Goal: Transaction & Acquisition: Book appointment/travel/reservation

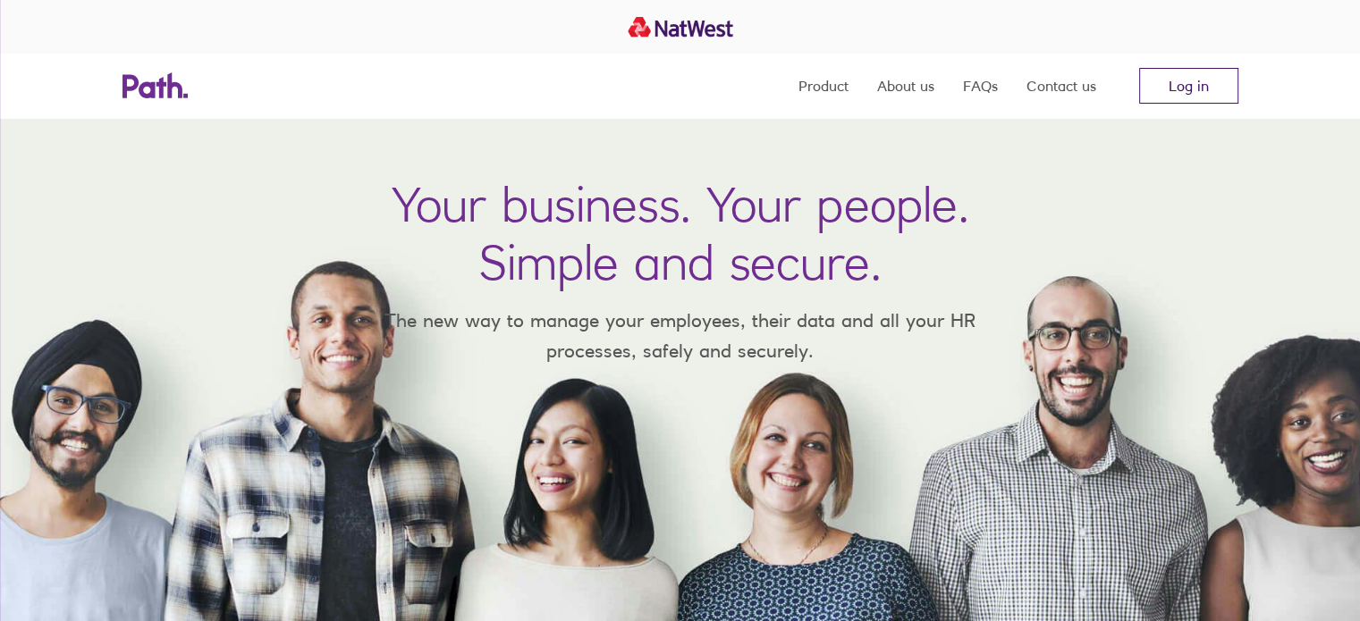
click at [1190, 94] on link "Log in" at bounding box center [1188, 86] width 99 height 36
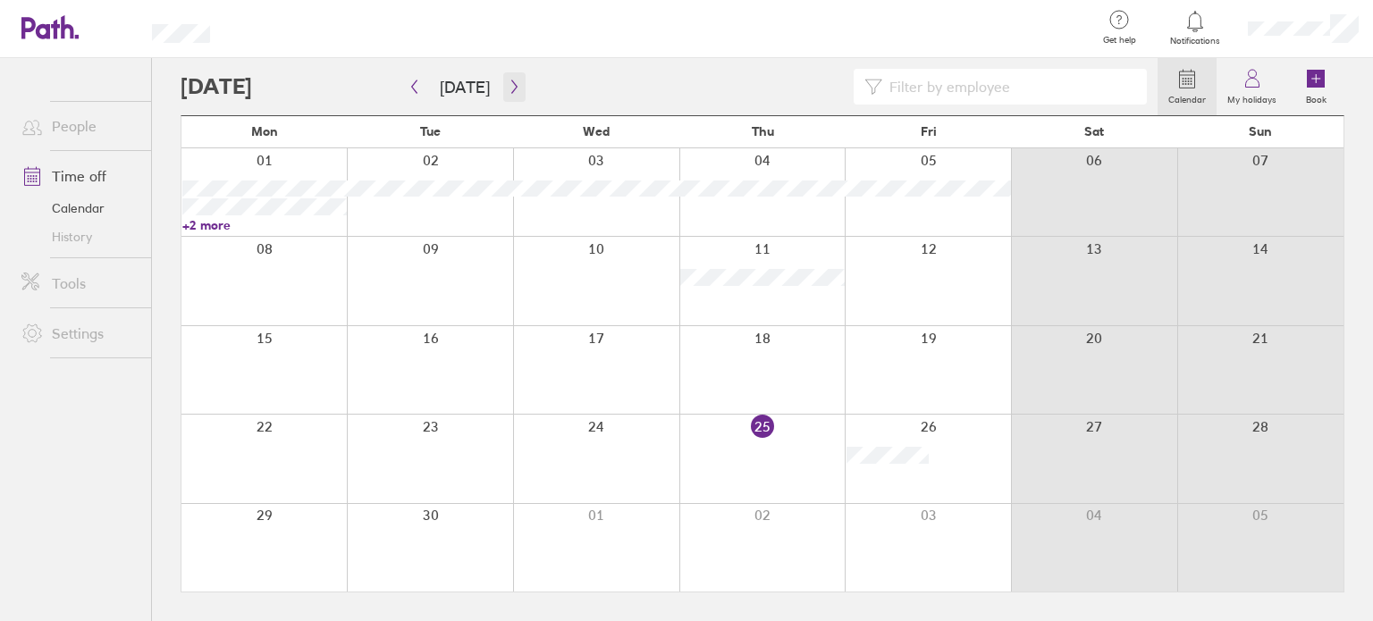
click at [516, 93] on button "button" at bounding box center [514, 87] width 22 height 30
click at [508, 86] on icon "button" at bounding box center [514, 87] width 13 height 14
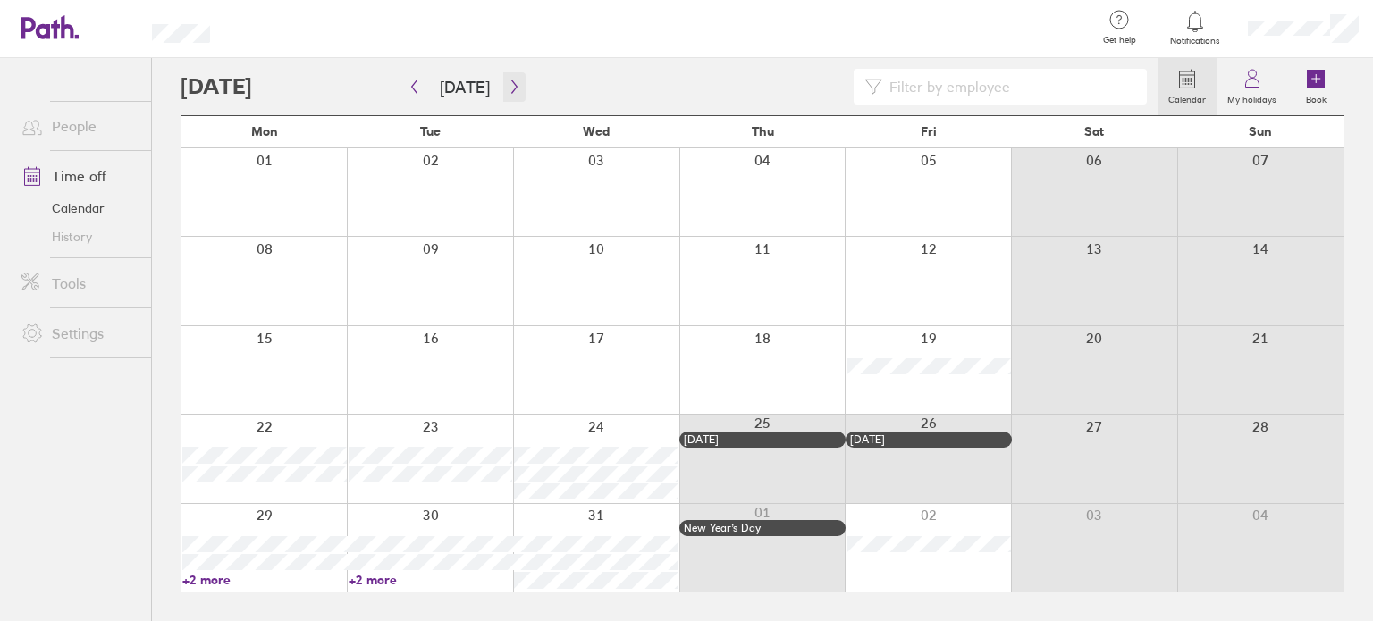
click at [508, 86] on icon "button" at bounding box center [514, 87] width 13 height 14
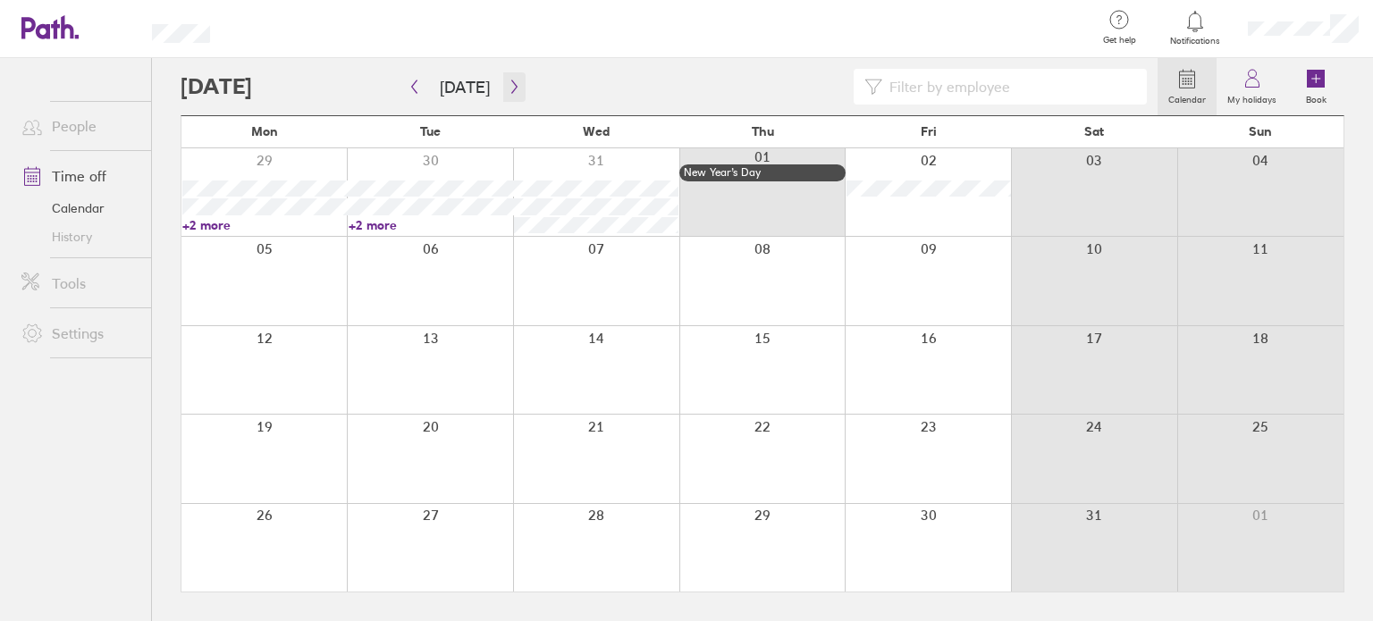
click at [508, 86] on icon "button" at bounding box center [514, 87] width 13 height 14
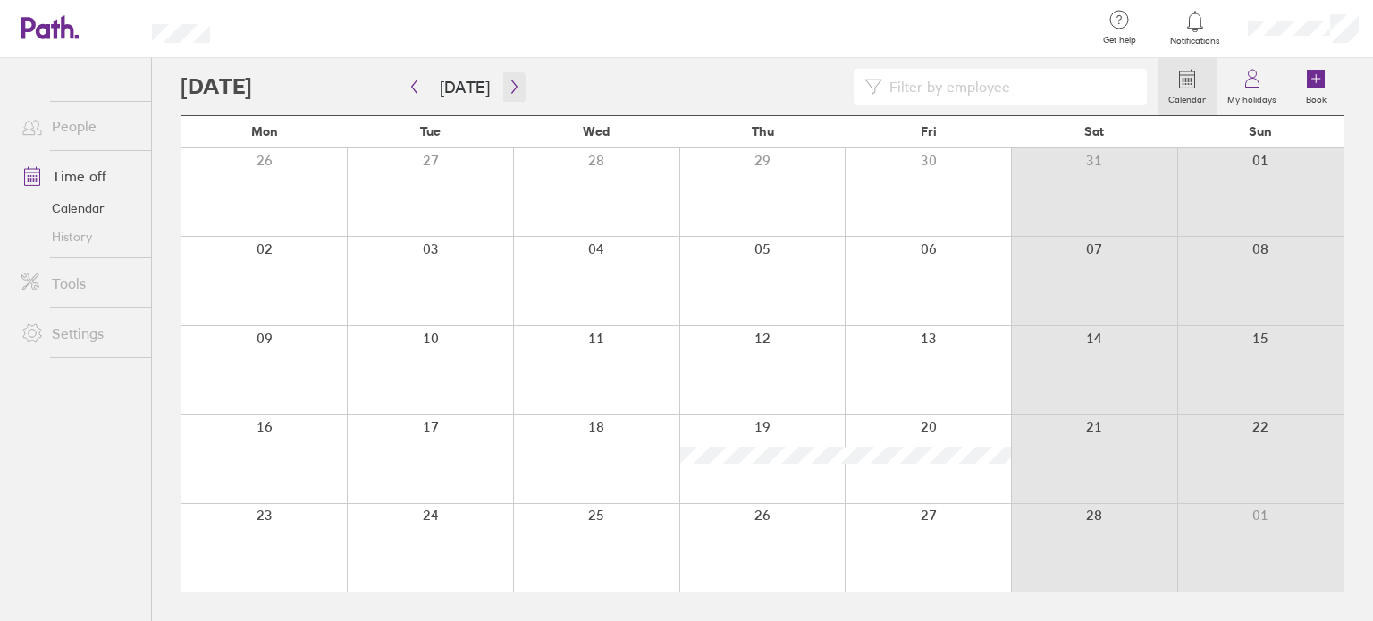
click at [508, 86] on icon "button" at bounding box center [514, 87] width 13 height 14
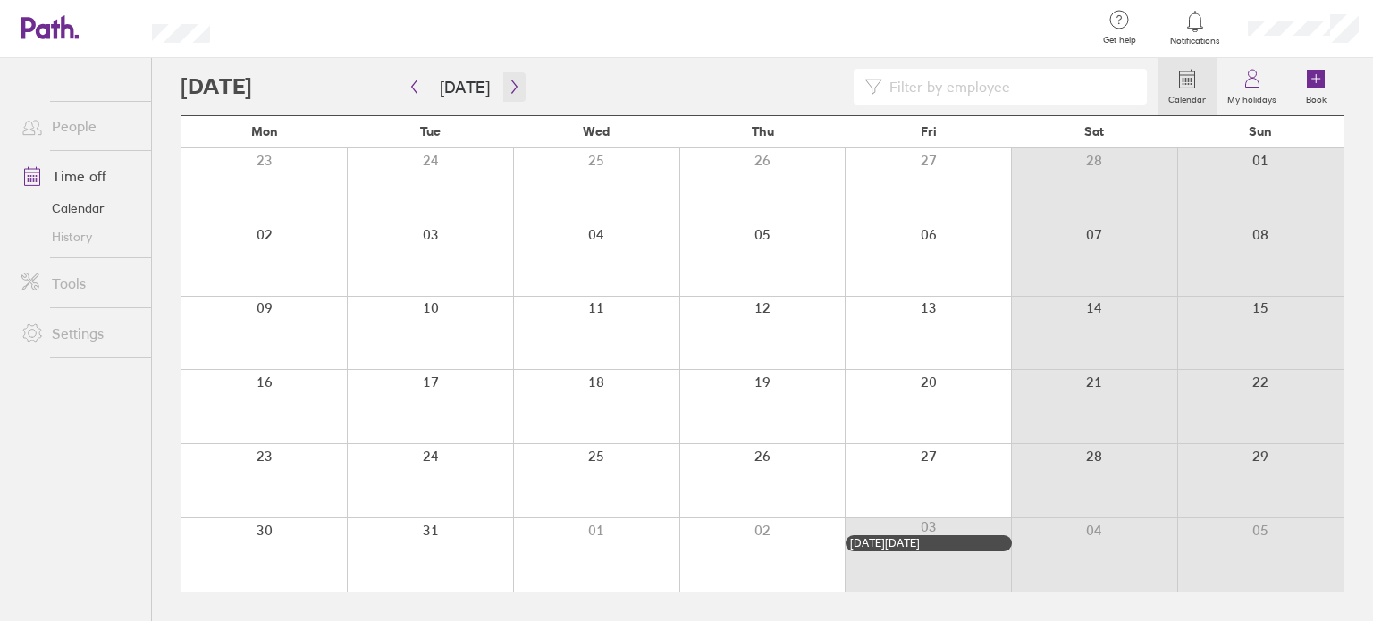
click at [508, 86] on icon "button" at bounding box center [514, 87] width 13 height 14
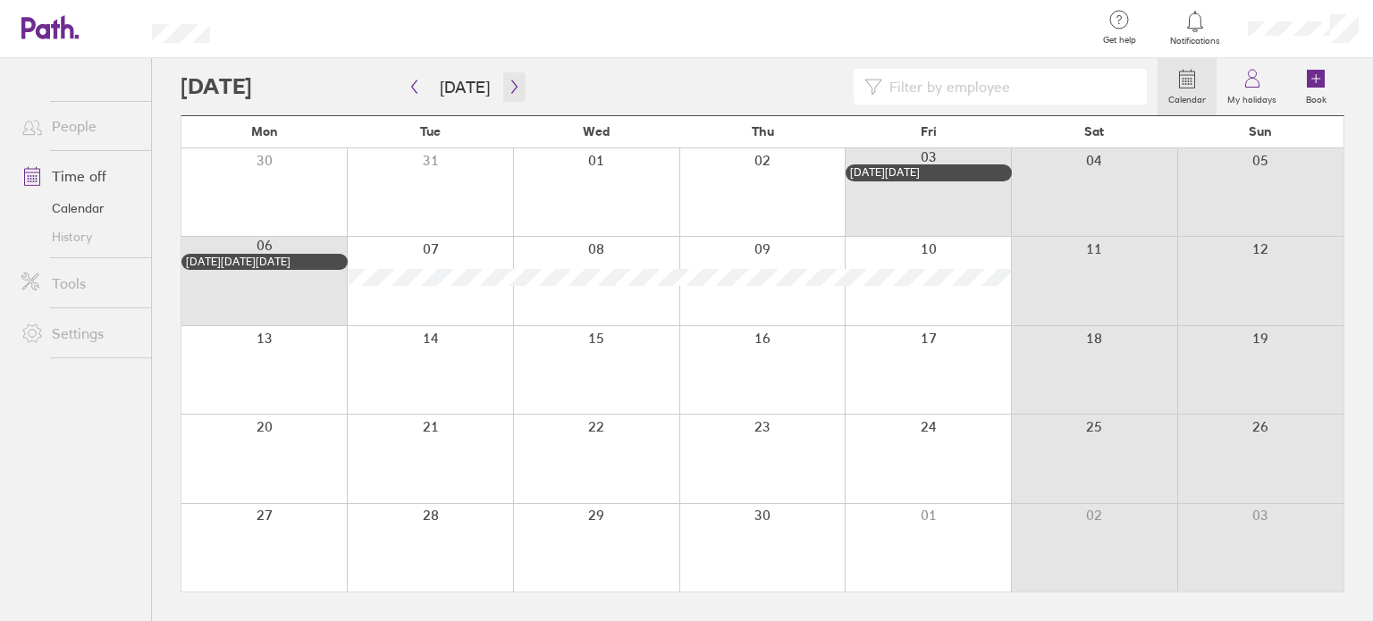
click at [508, 86] on icon "button" at bounding box center [514, 87] width 13 height 14
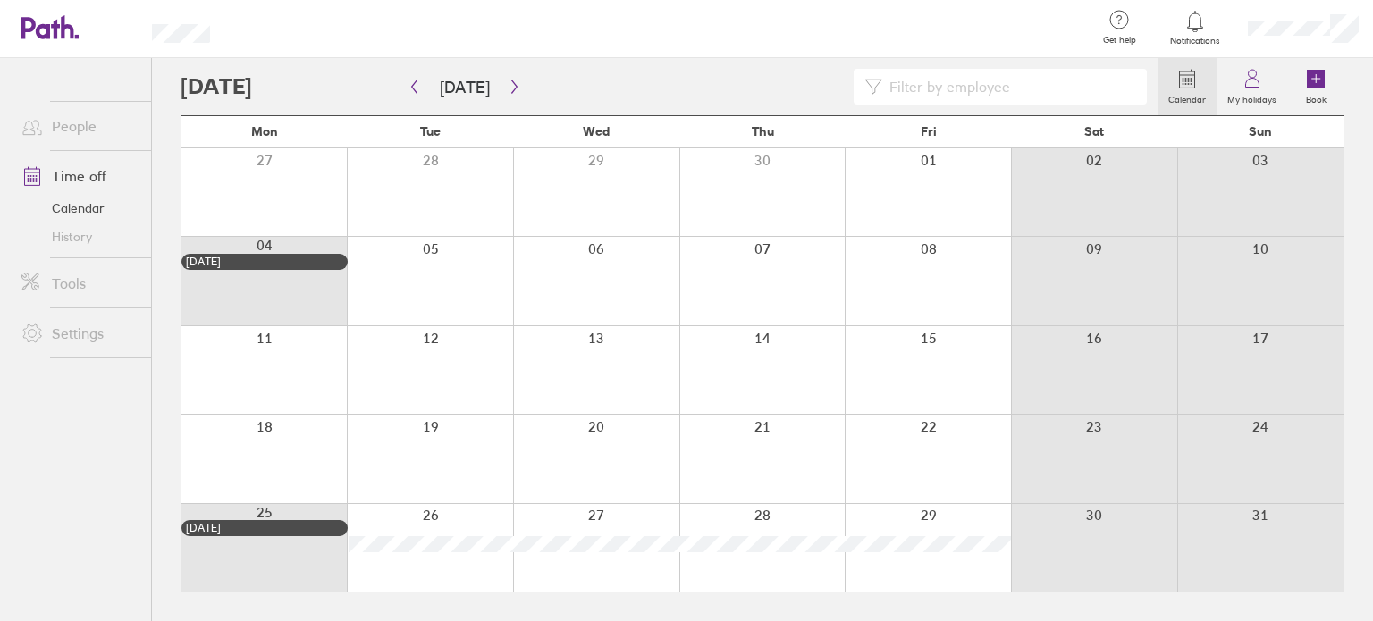
click at [931, 439] on div at bounding box center [928, 459] width 166 height 88
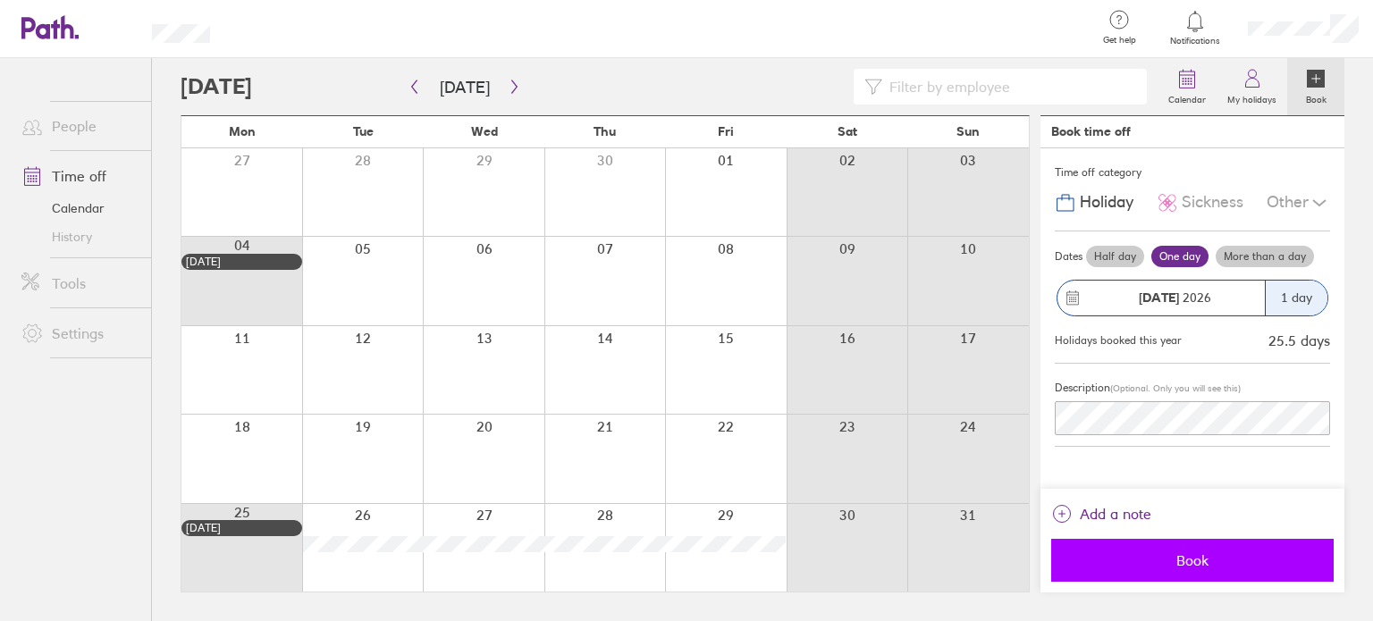
click at [1122, 556] on span "Book" at bounding box center [1192, 560] width 257 height 16
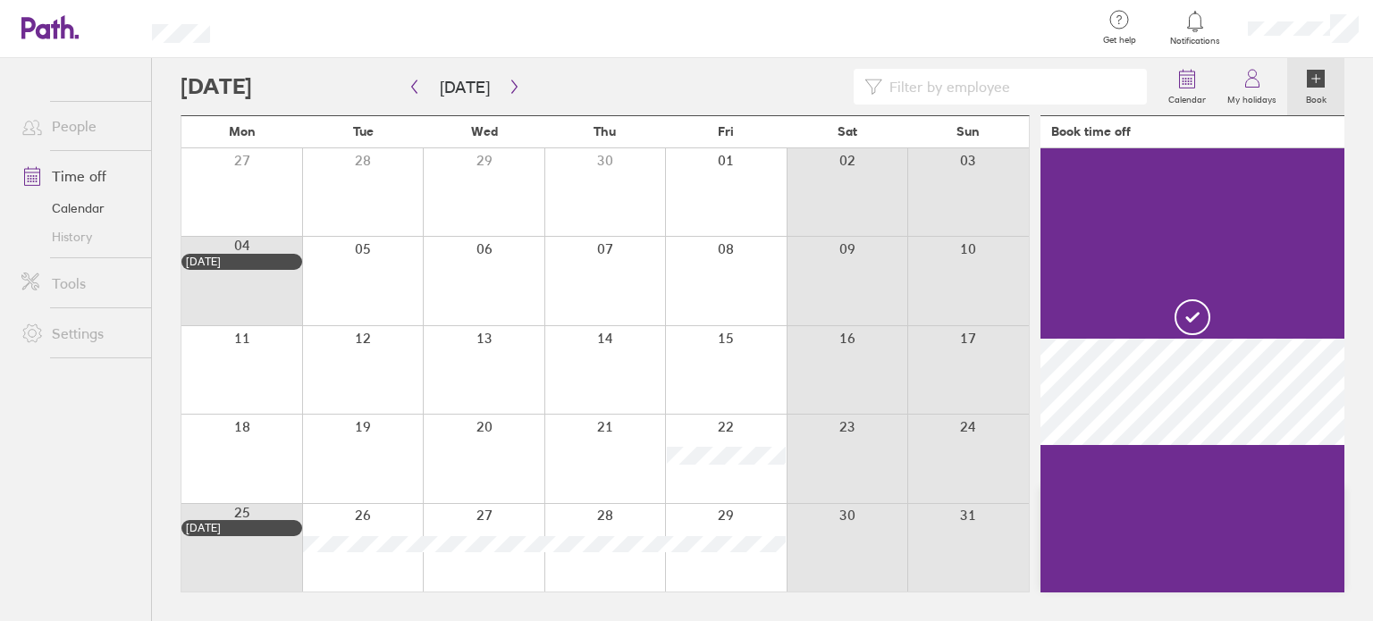
click at [638, 273] on div at bounding box center [605, 281] width 122 height 88
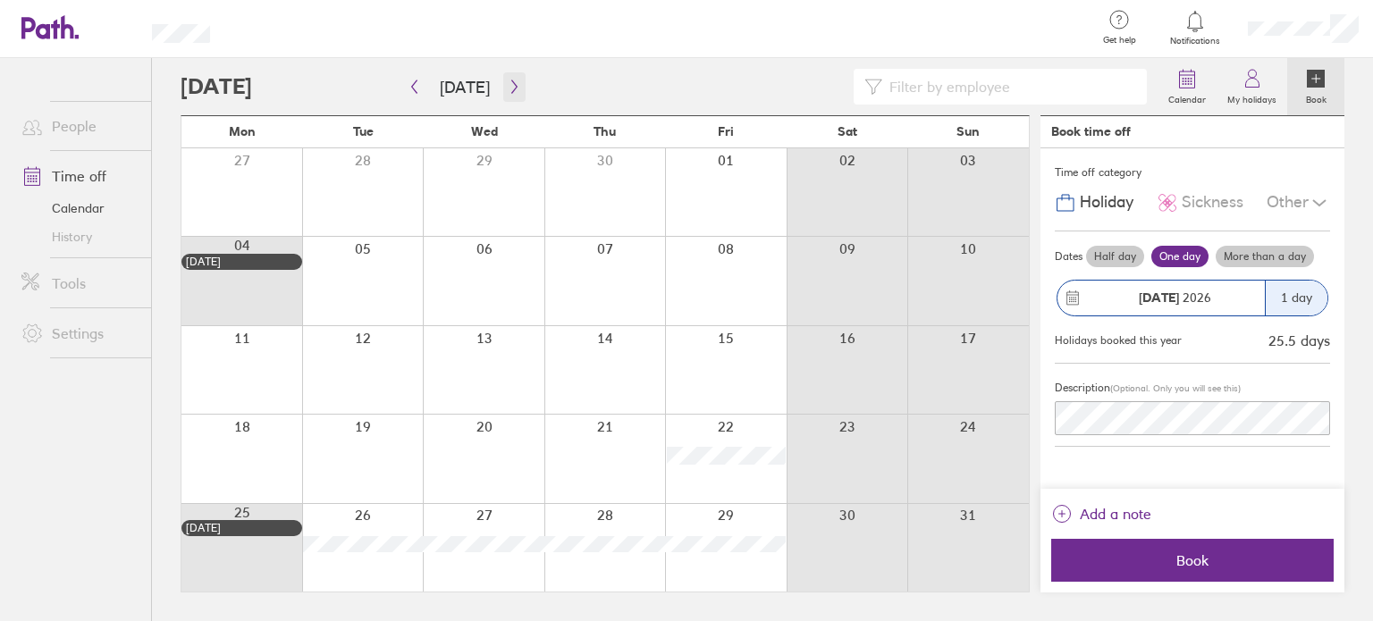
click at [510, 92] on icon "button" at bounding box center [514, 87] width 13 height 14
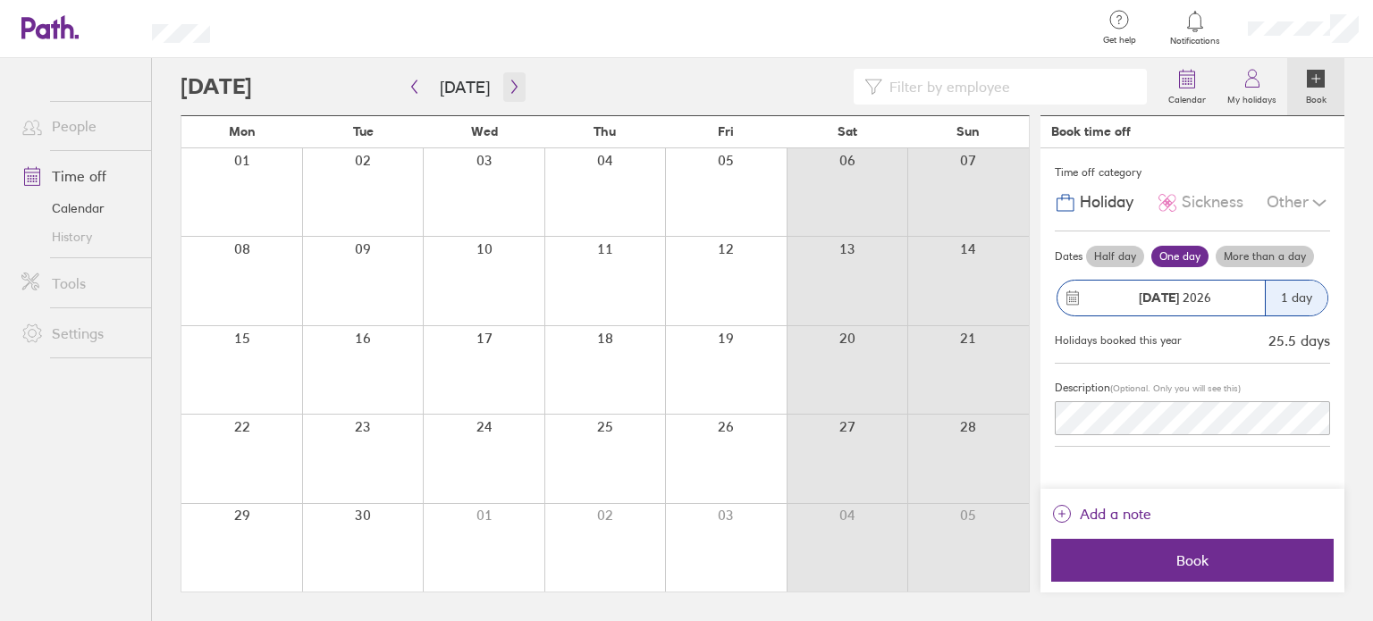
click at [510, 92] on icon "button" at bounding box center [514, 87] width 13 height 14
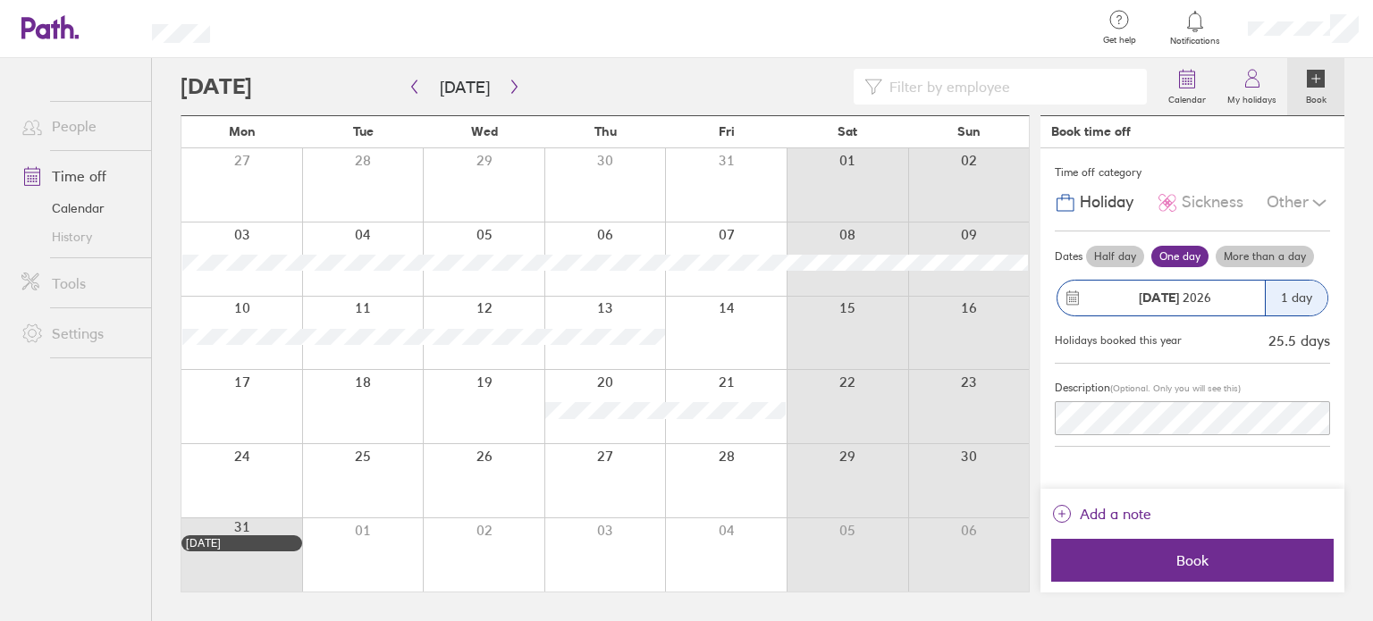
click at [477, 317] on div at bounding box center [484, 333] width 122 height 73
click at [483, 319] on div at bounding box center [484, 333] width 122 height 73
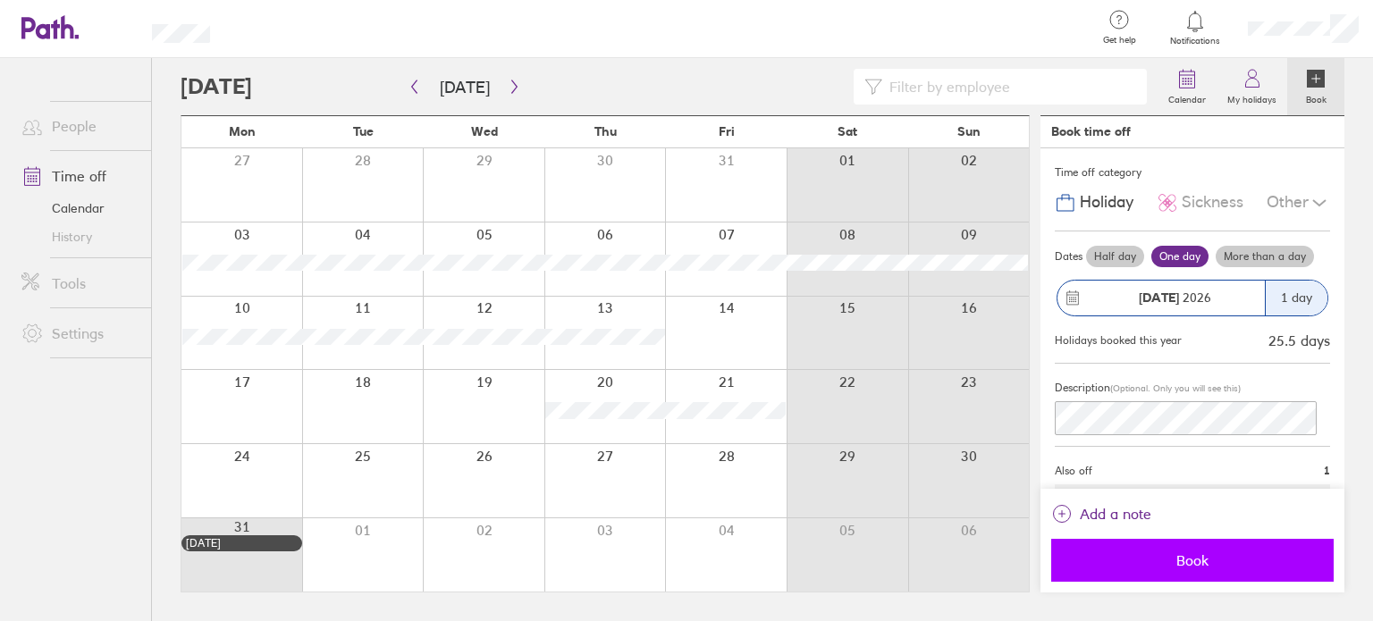
click at [1129, 561] on span "Book" at bounding box center [1192, 560] width 257 height 16
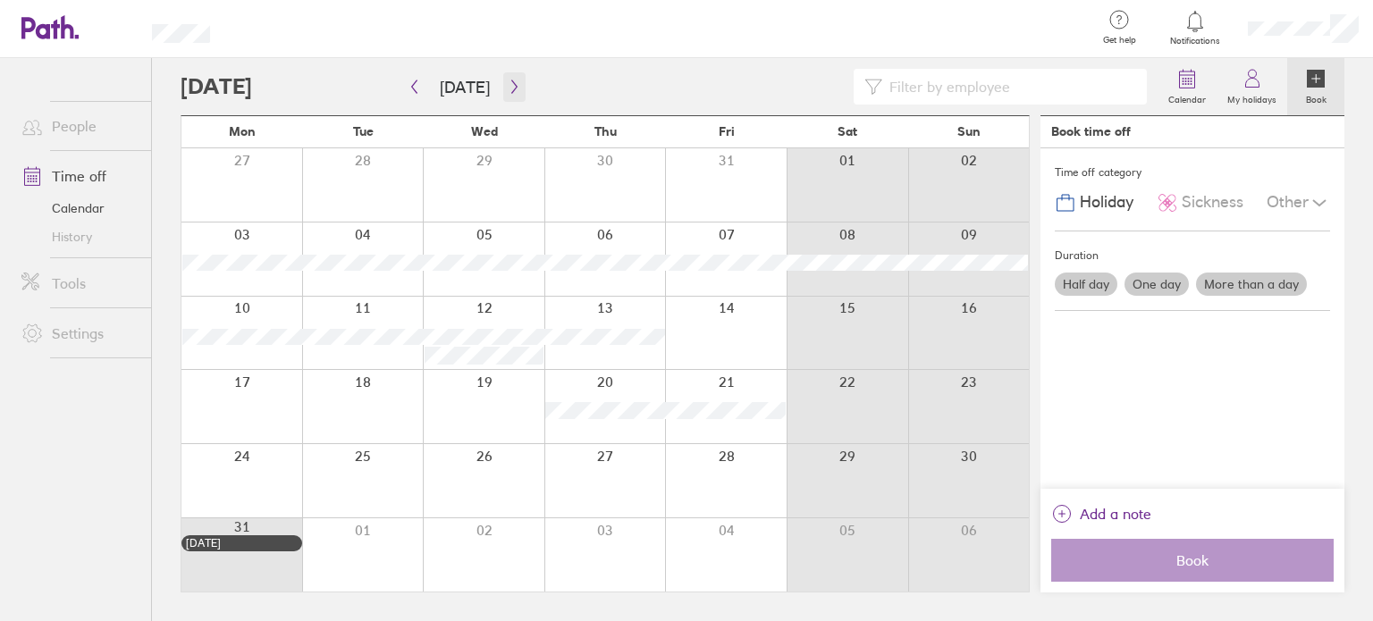
click at [508, 86] on icon "button" at bounding box center [514, 87] width 13 height 14
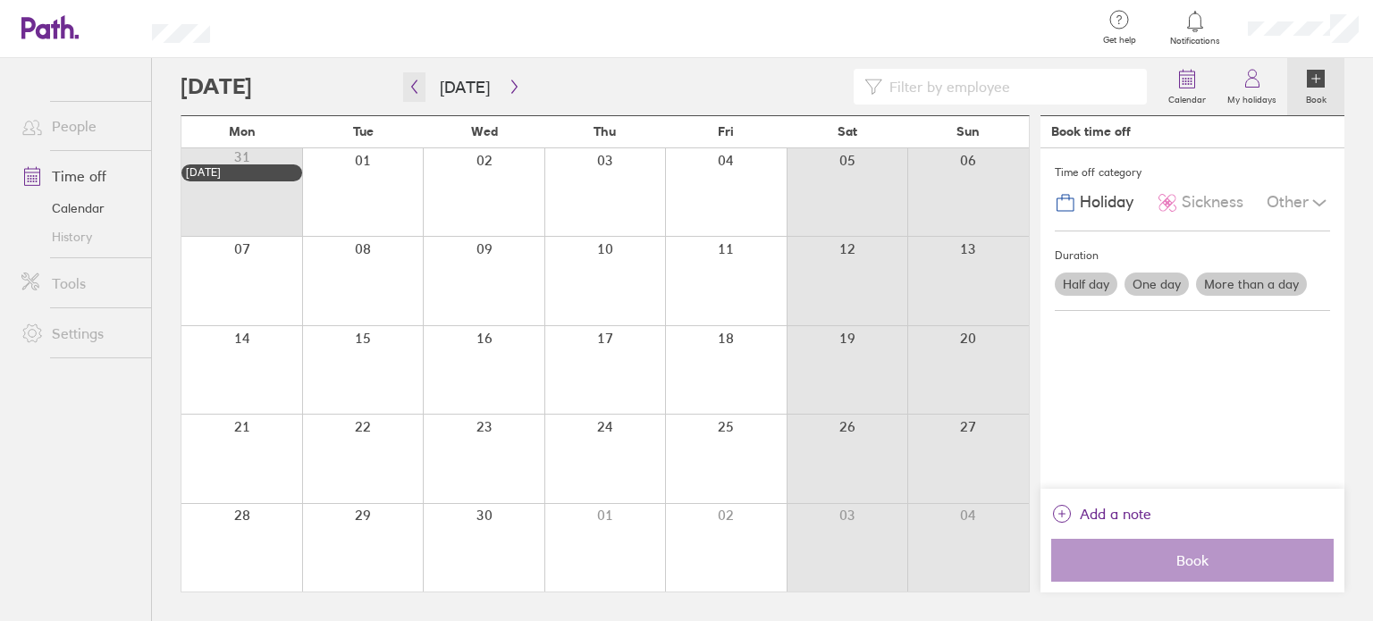
click at [411, 92] on icon "button" at bounding box center [414, 87] width 13 height 14
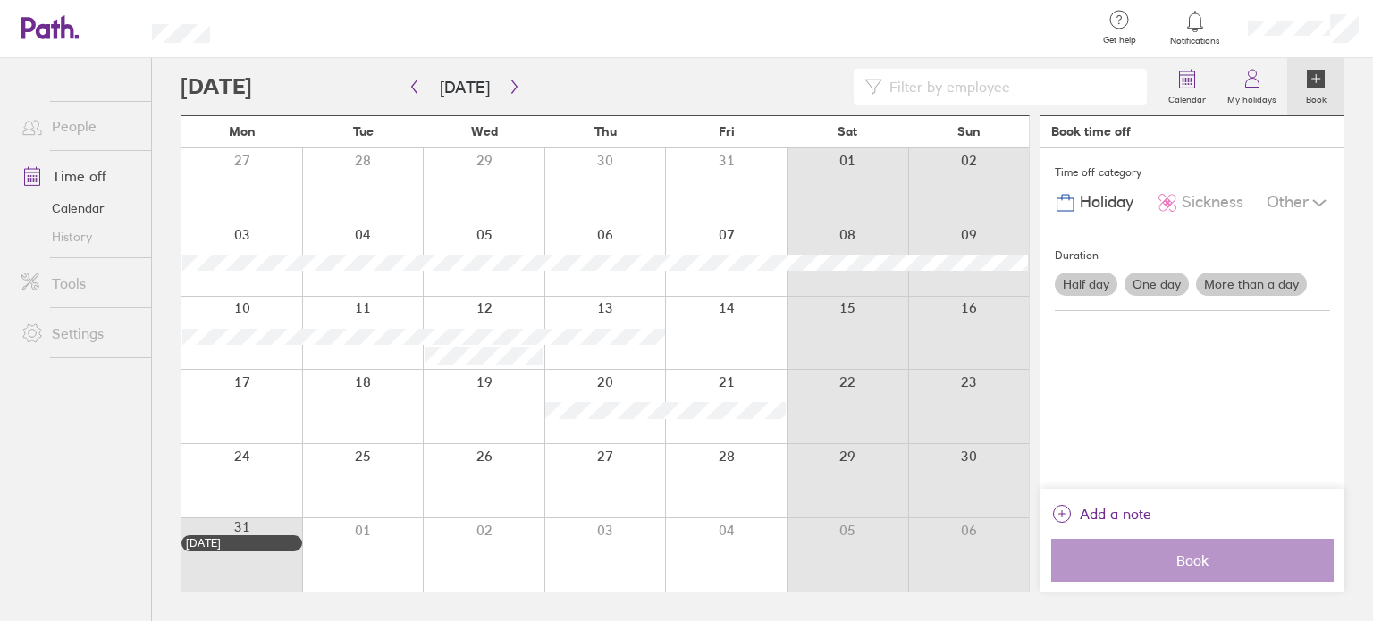
click at [361, 533] on div at bounding box center [363, 555] width 122 height 73
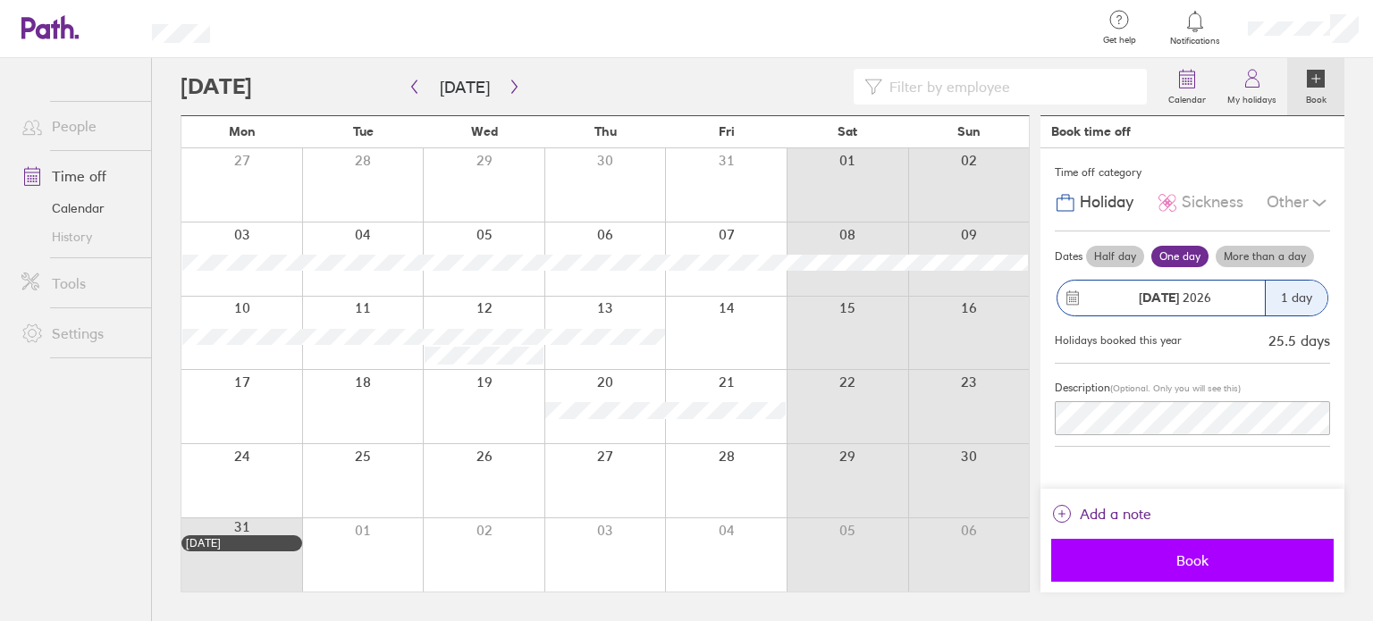
click at [1160, 550] on button "Book" at bounding box center [1192, 560] width 282 height 43
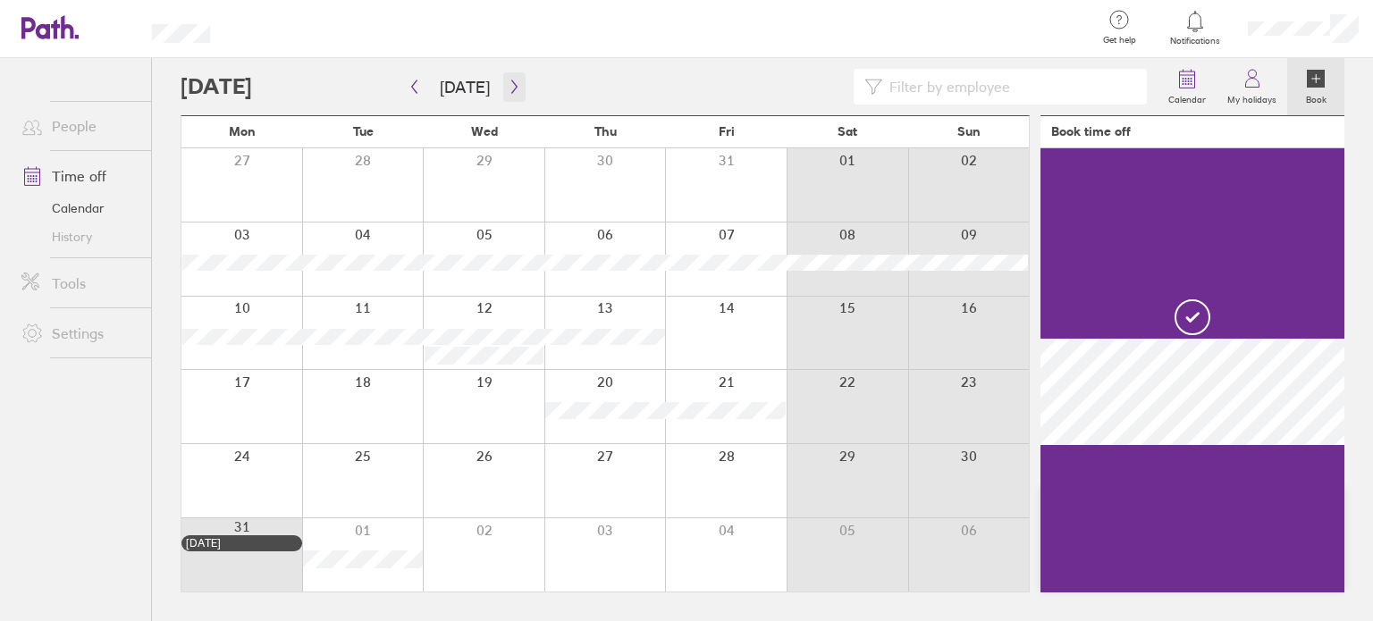
click at [511, 89] on icon "button" at bounding box center [514, 87] width 13 height 14
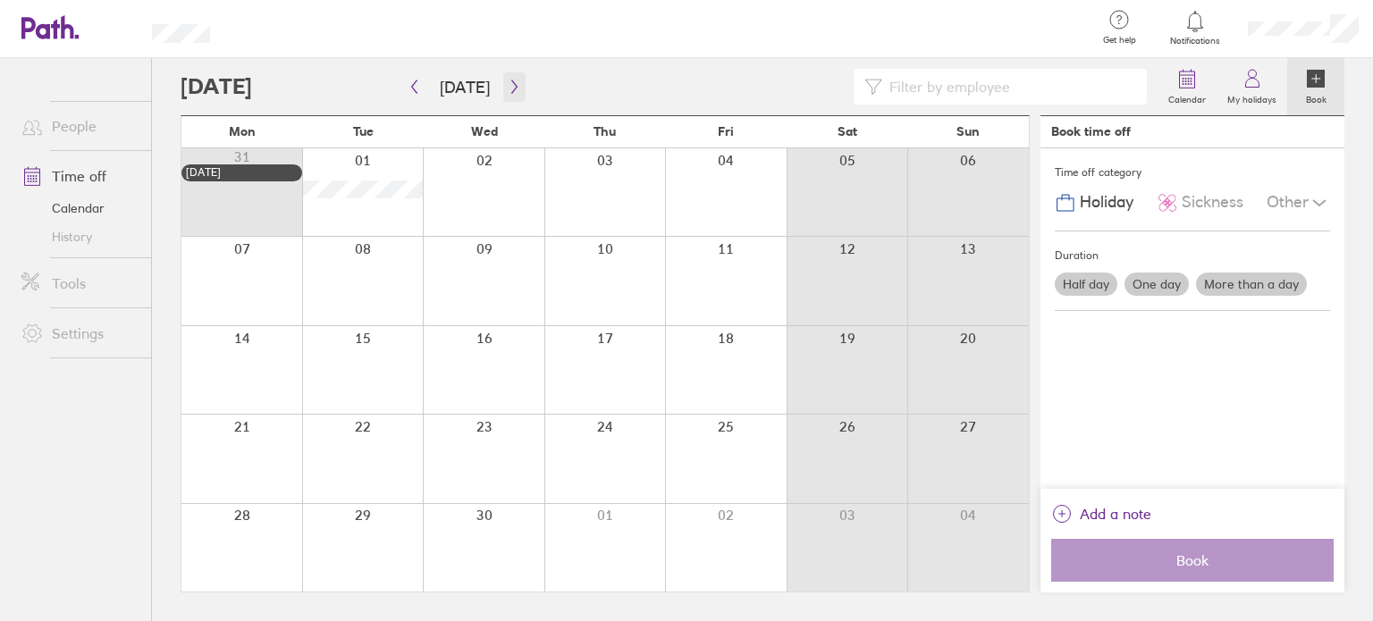
click at [512, 95] on button "button" at bounding box center [514, 87] width 22 height 30
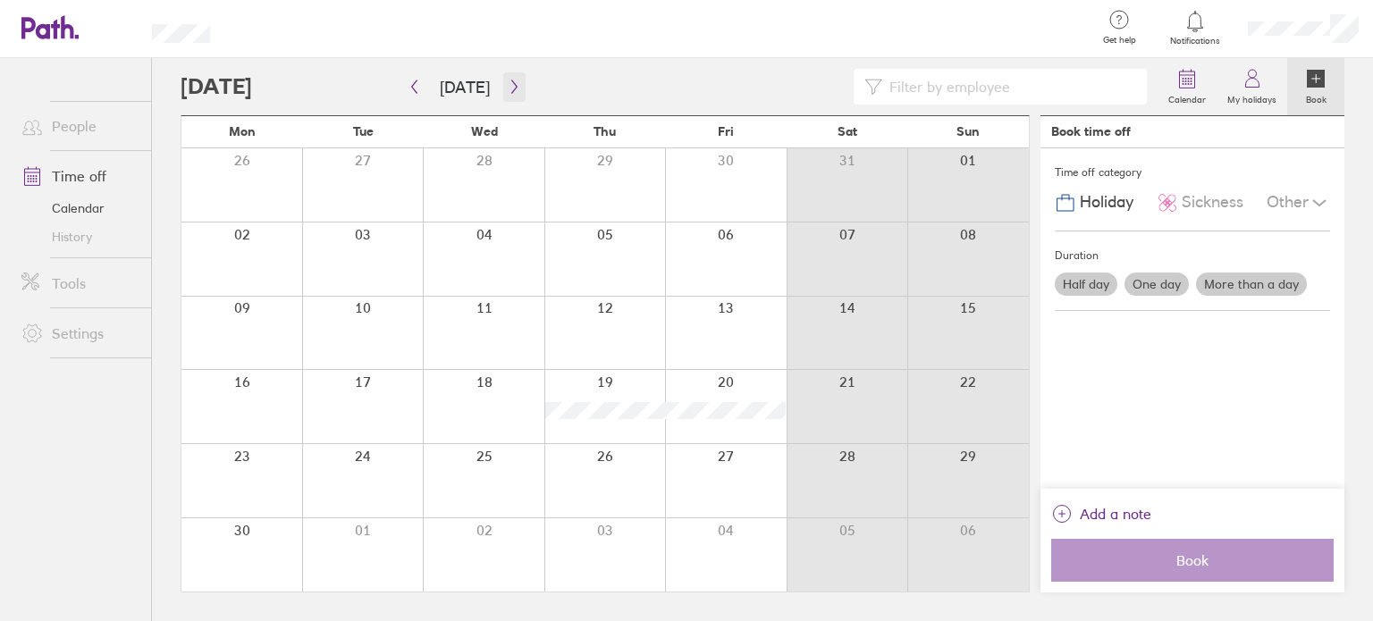
click at [512, 95] on button "button" at bounding box center [514, 87] width 22 height 30
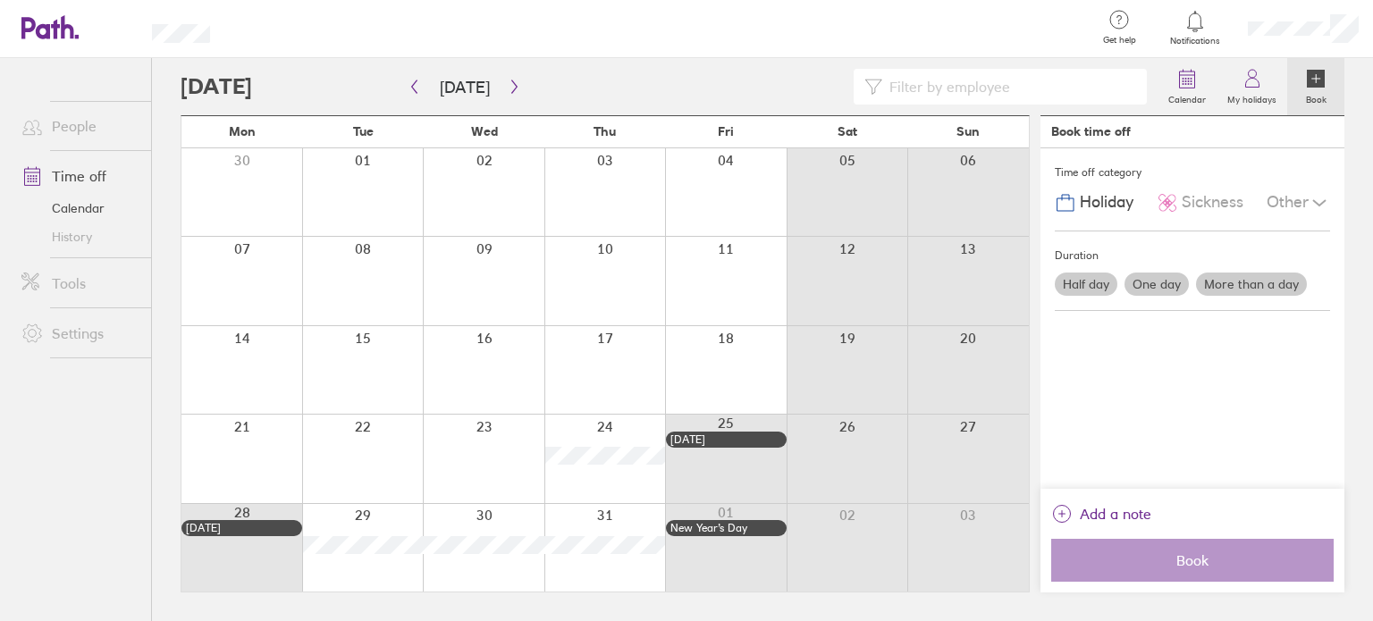
click at [595, 442] on div at bounding box center [605, 459] width 122 height 88
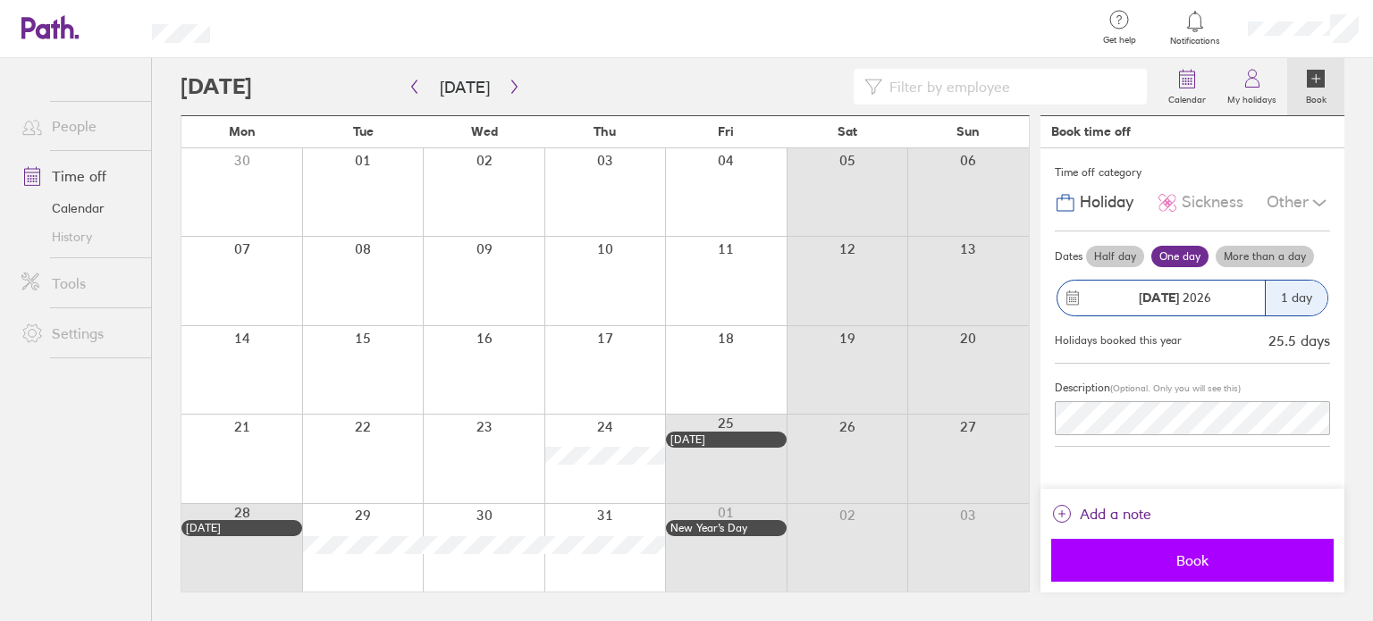
click at [1121, 557] on span "Book" at bounding box center [1192, 560] width 257 height 16
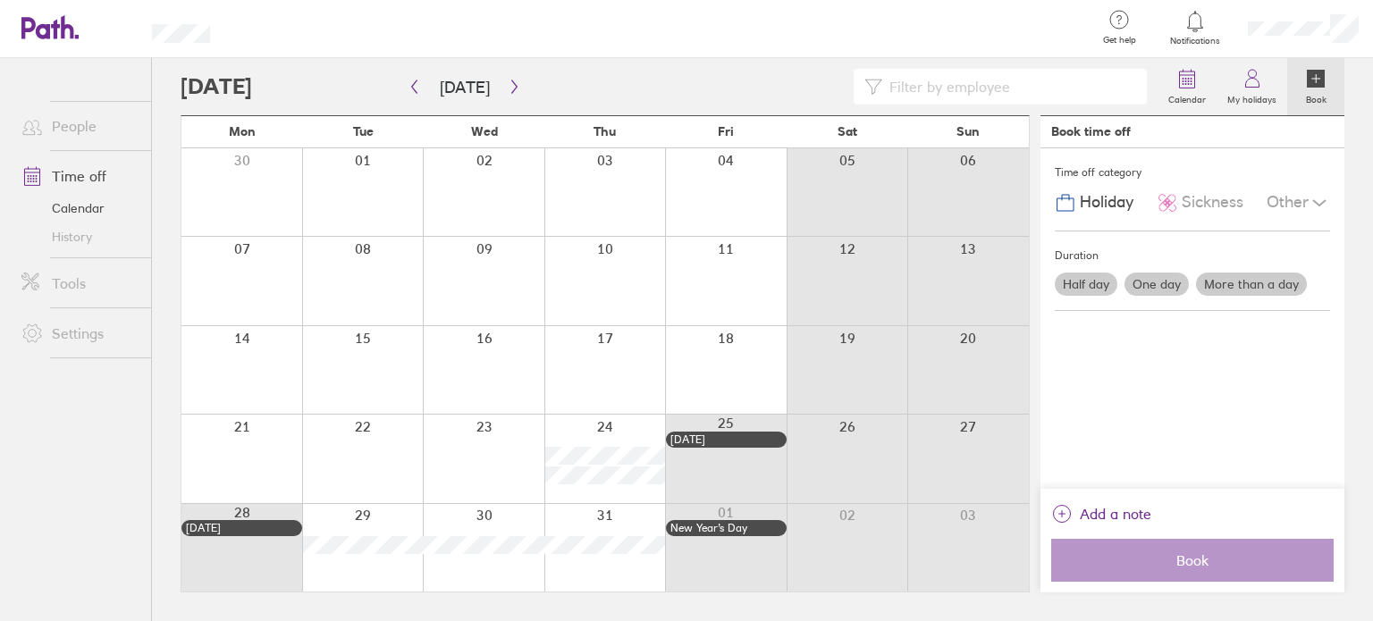
click at [1256, 284] on label "More than a day" at bounding box center [1251, 284] width 111 height 23
click at [0, 0] on input "More than a day" at bounding box center [0, 0] width 0 height 0
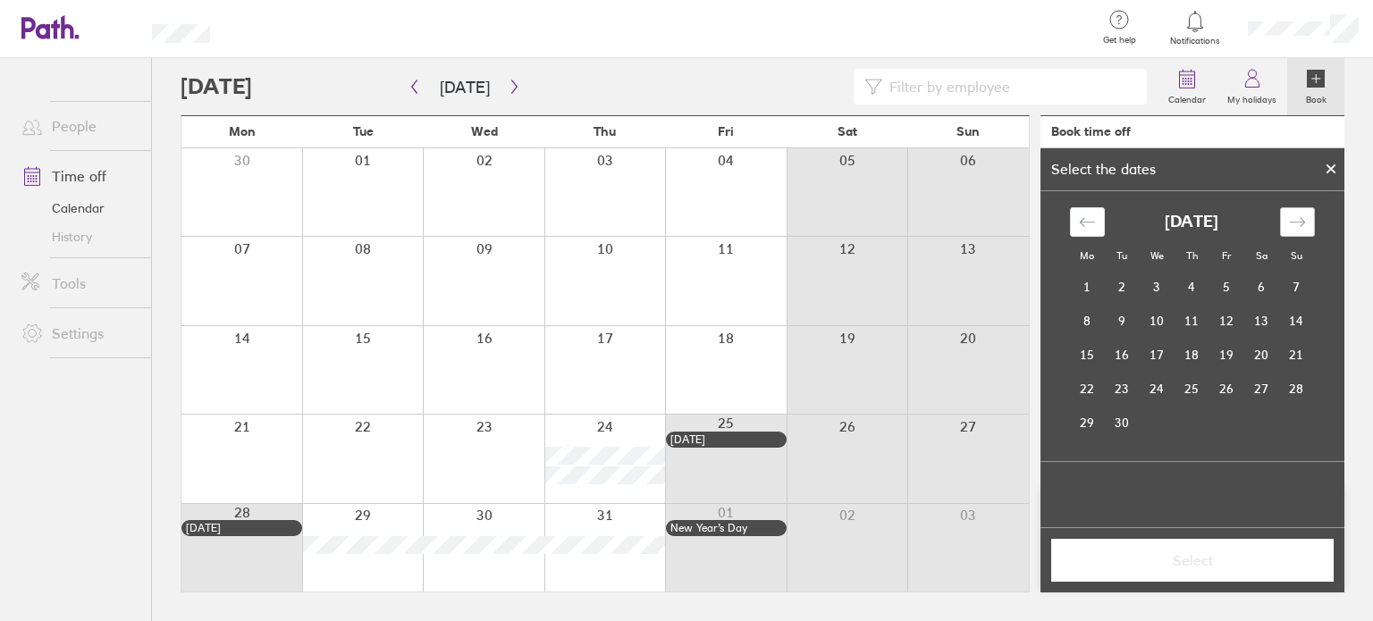
click at [1298, 224] on icon "Move forward to switch to the next month." at bounding box center [1297, 222] width 17 height 17
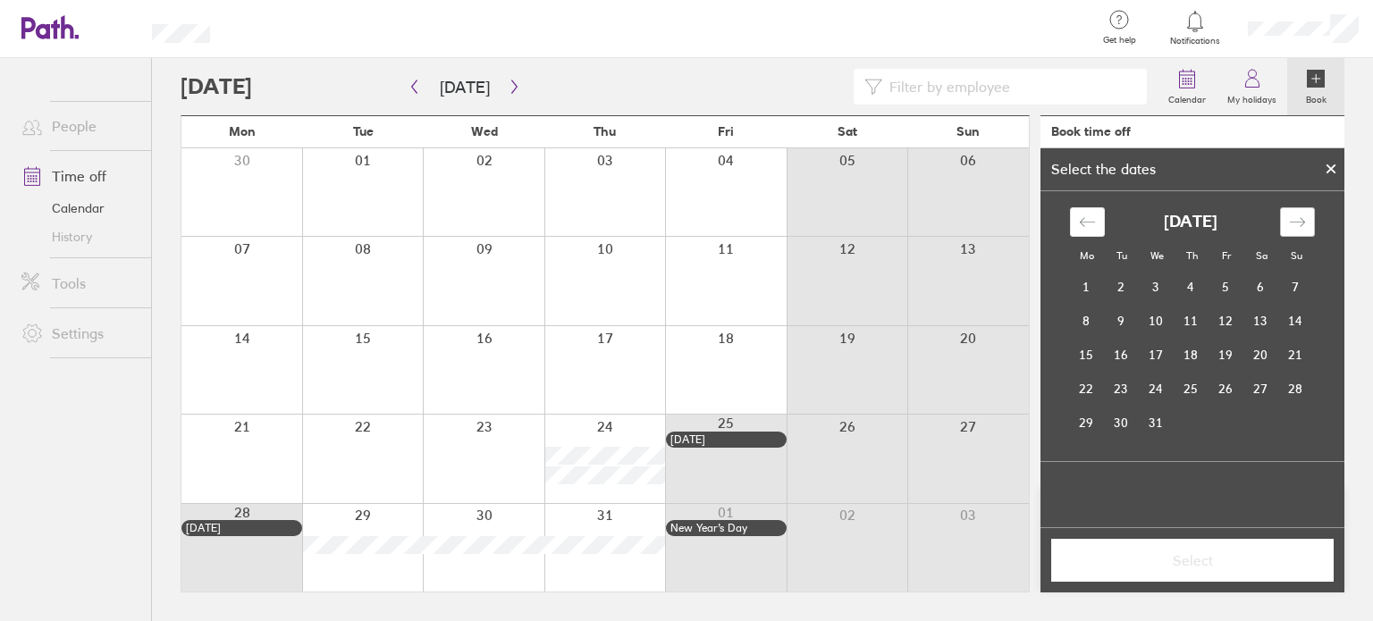
click at [1298, 224] on icon "Move forward to switch to the next month." at bounding box center [1297, 222] width 17 height 17
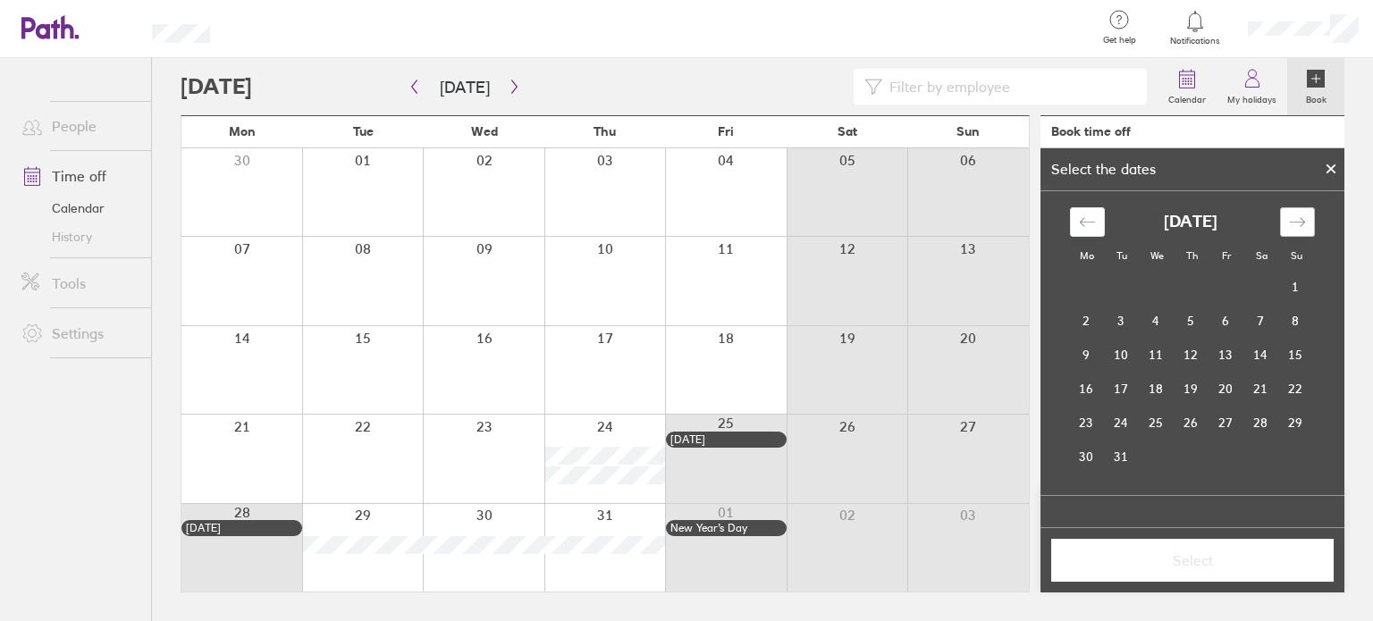
click at [1298, 224] on icon "Move forward to switch to the next month." at bounding box center [1297, 222] width 17 height 17
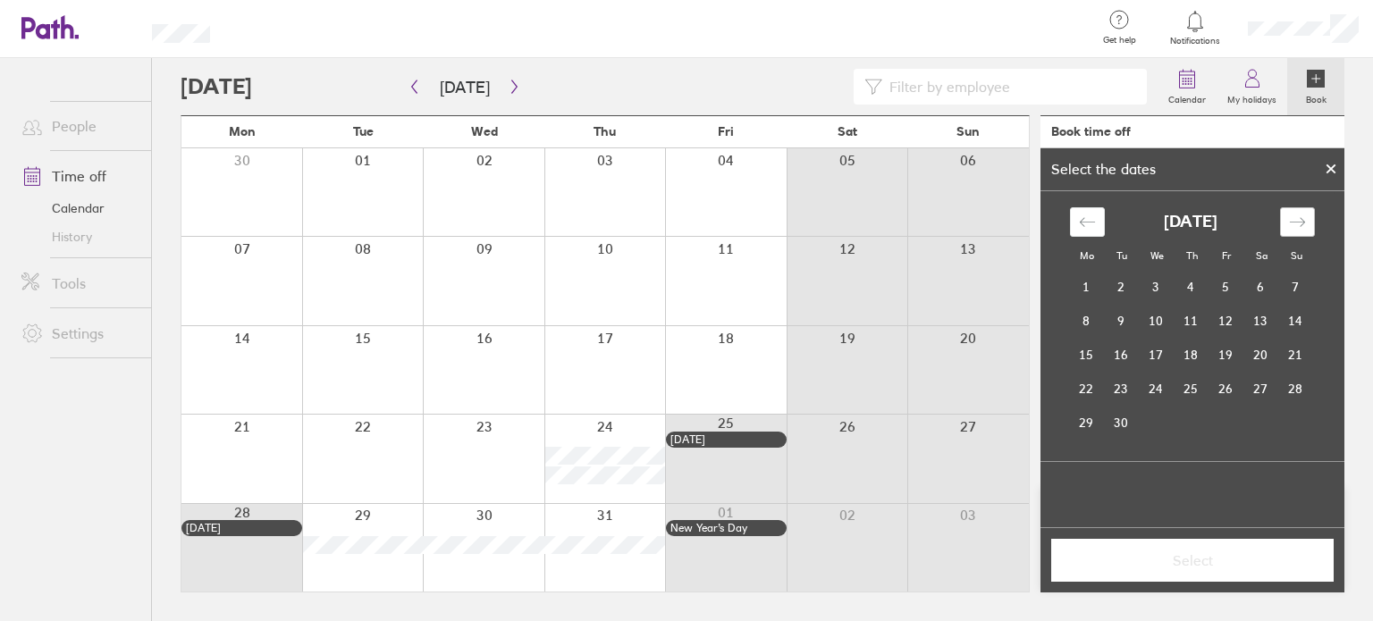
click at [1298, 224] on icon "Move forward to switch to the next month." at bounding box center [1297, 222] width 17 height 17
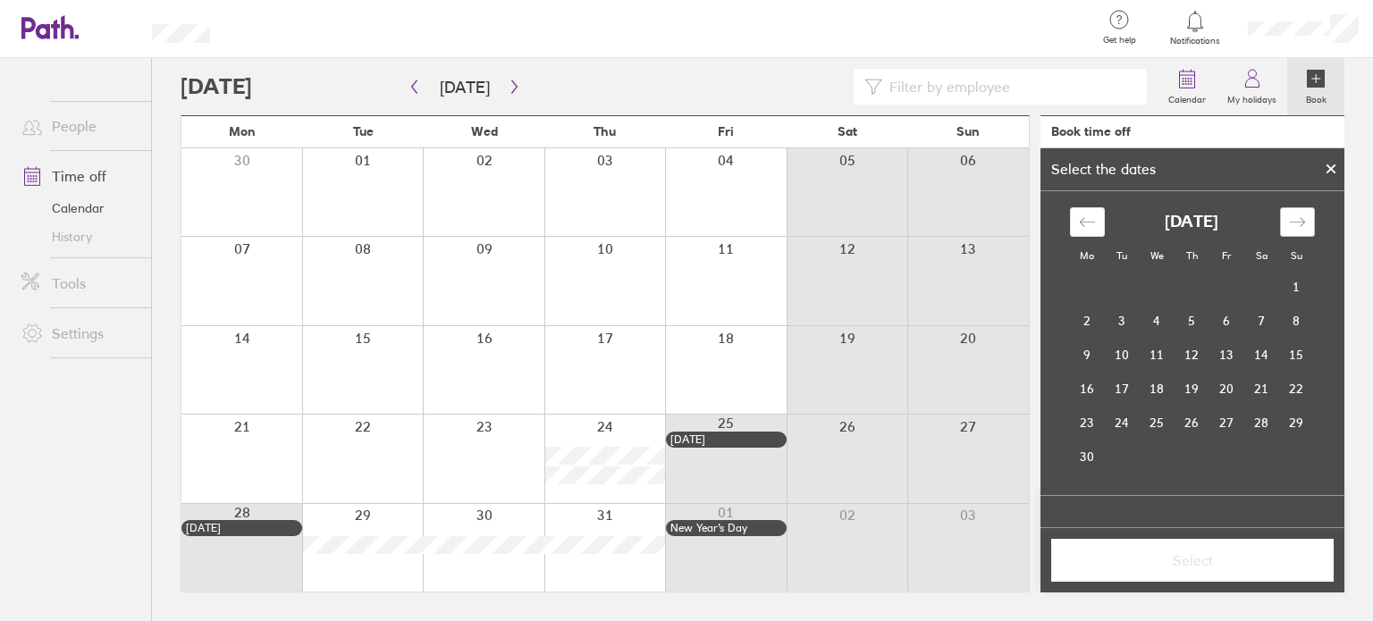
click at [1298, 224] on icon "Move forward to switch to the next month." at bounding box center [1297, 222] width 17 height 17
click at [1128, 416] on td "29" at bounding box center [1122, 423] width 35 height 34
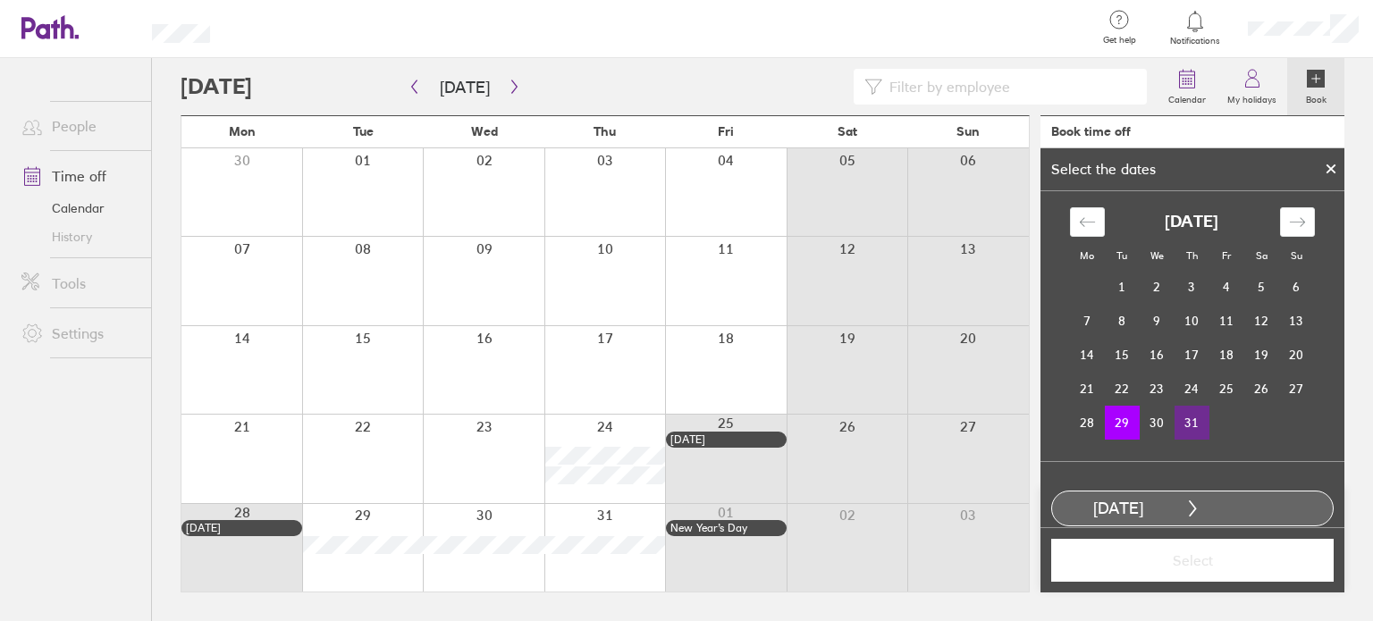
click at [1188, 425] on td "31" at bounding box center [1192, 423] width 35 height 34
click at [1152, 568] on span "Select" at bounding box center [1192, 560] width 257 height 16
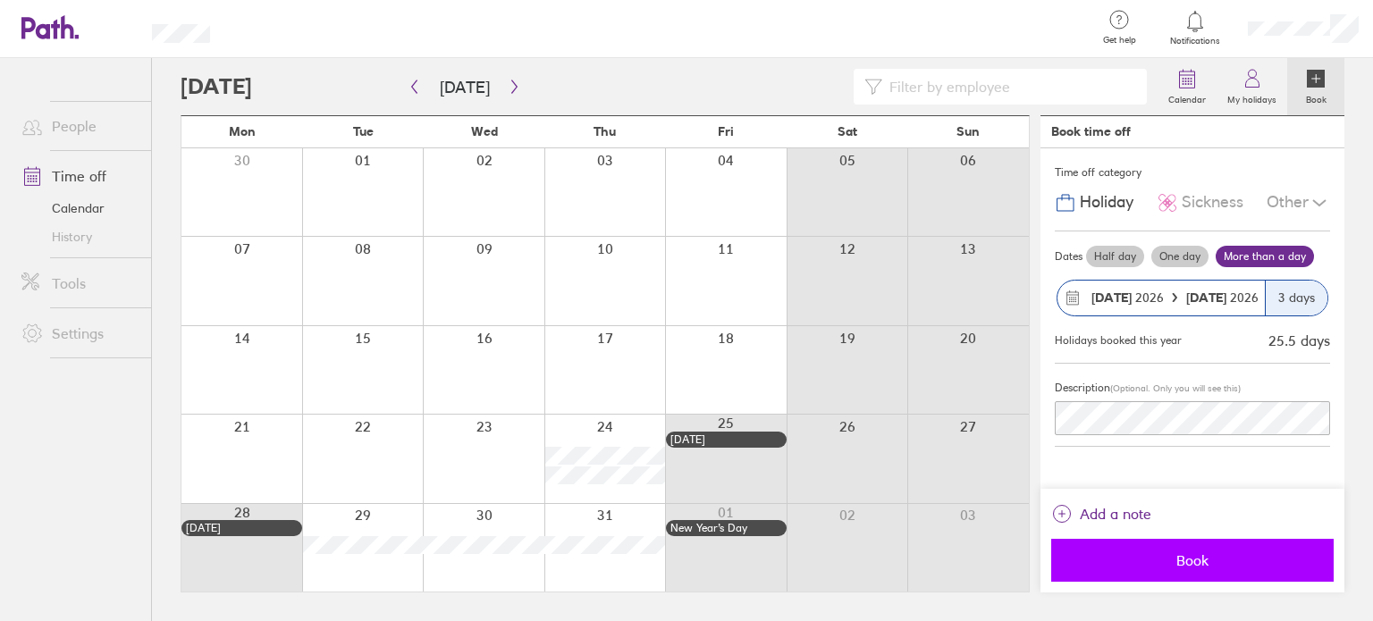
click at [1156, 561] on span "Book" at bounding box center [1192, 560] width 257 height 16
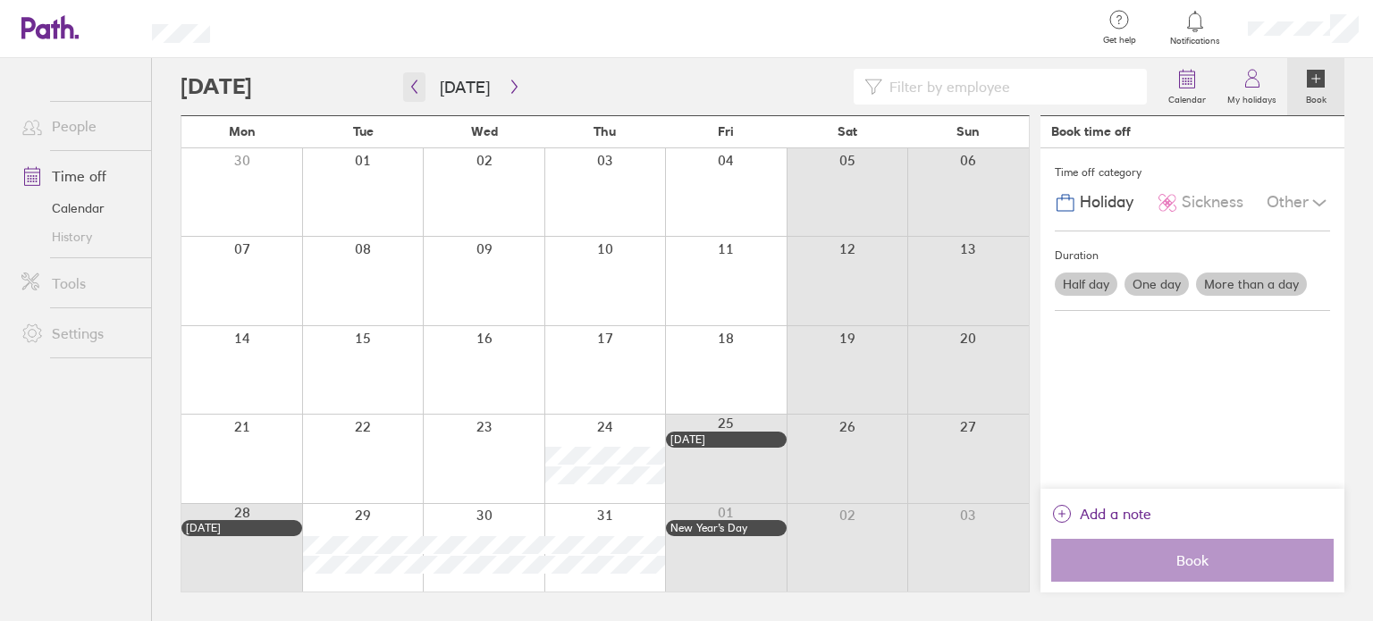
click at [418, 93] on icon "button" at bounding box center [414, 87] width 13 height 14
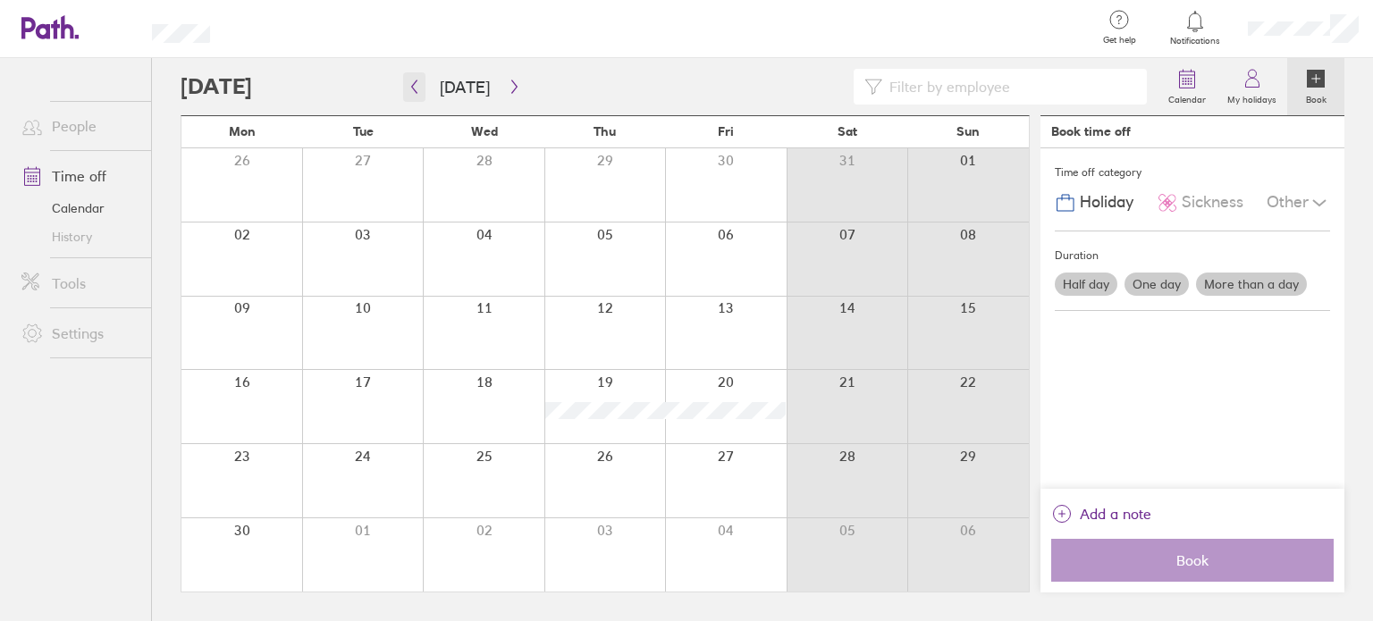
click at [418, 93] on icon "button" at bounding box center [414, 87] width 13 height 14
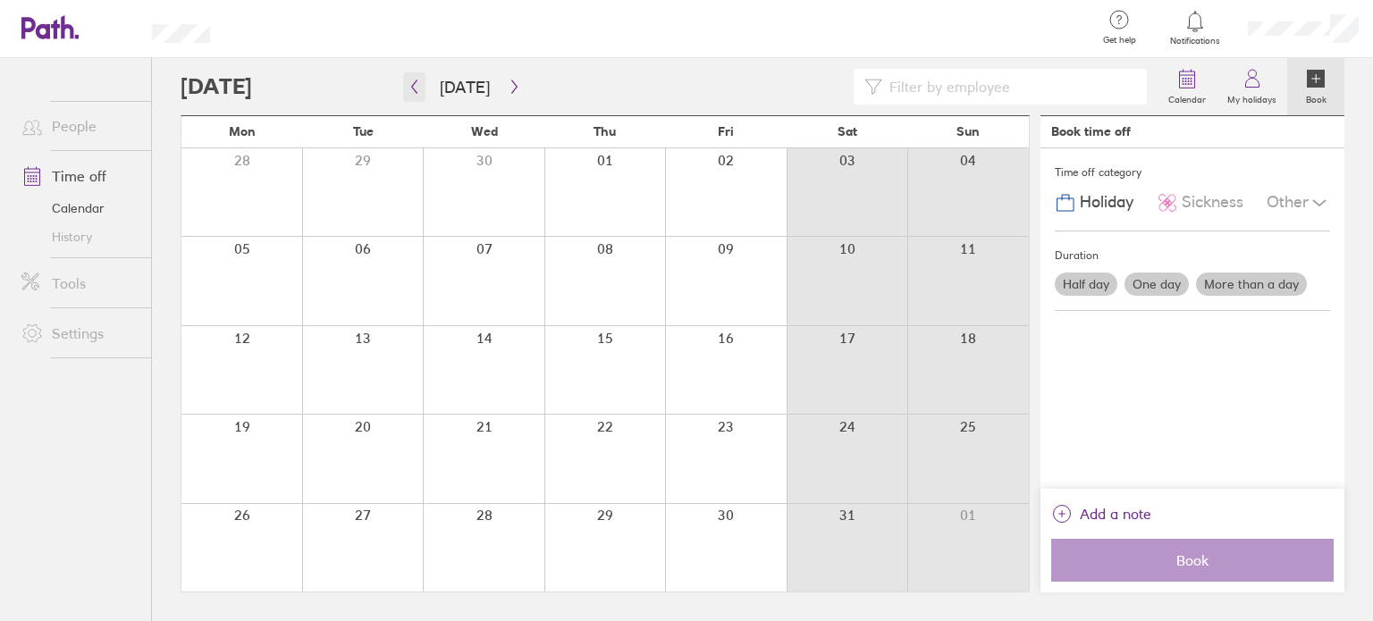
click at [418, 93] on icon "button" at bounding box center [414, 87] width 13 height 14
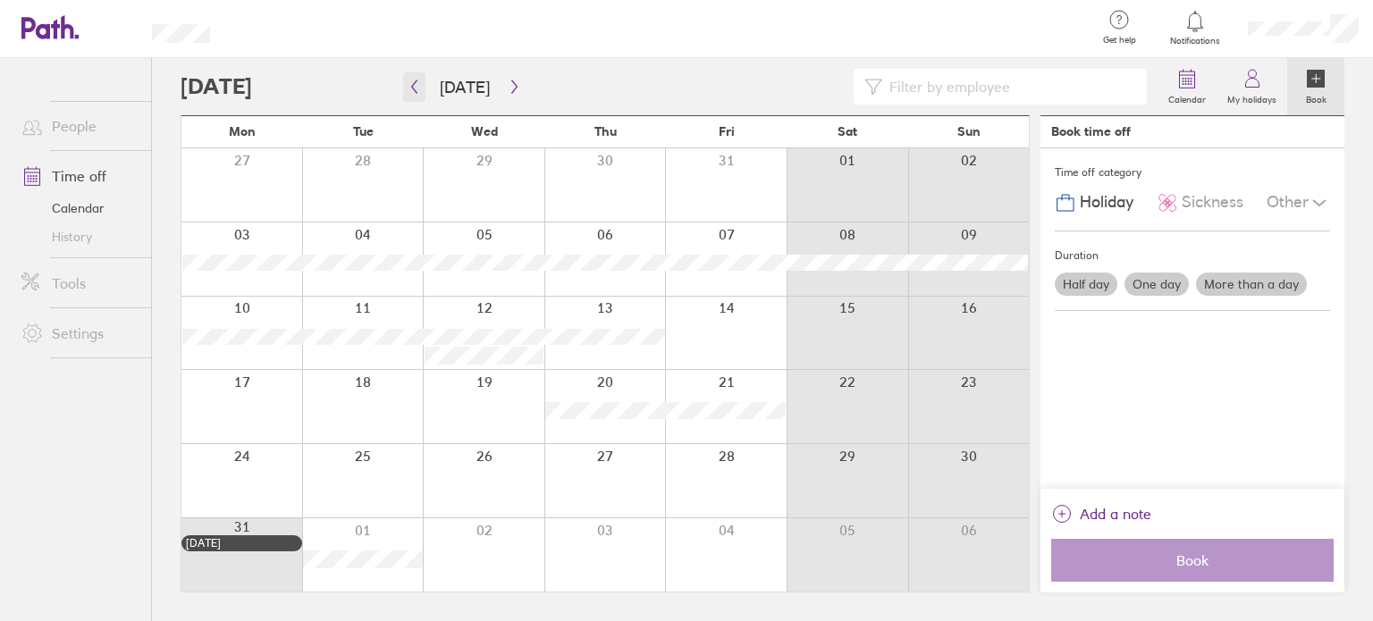
click at [418, 93] on icon "button" at bounding box center [414, 87] width 13 height 14
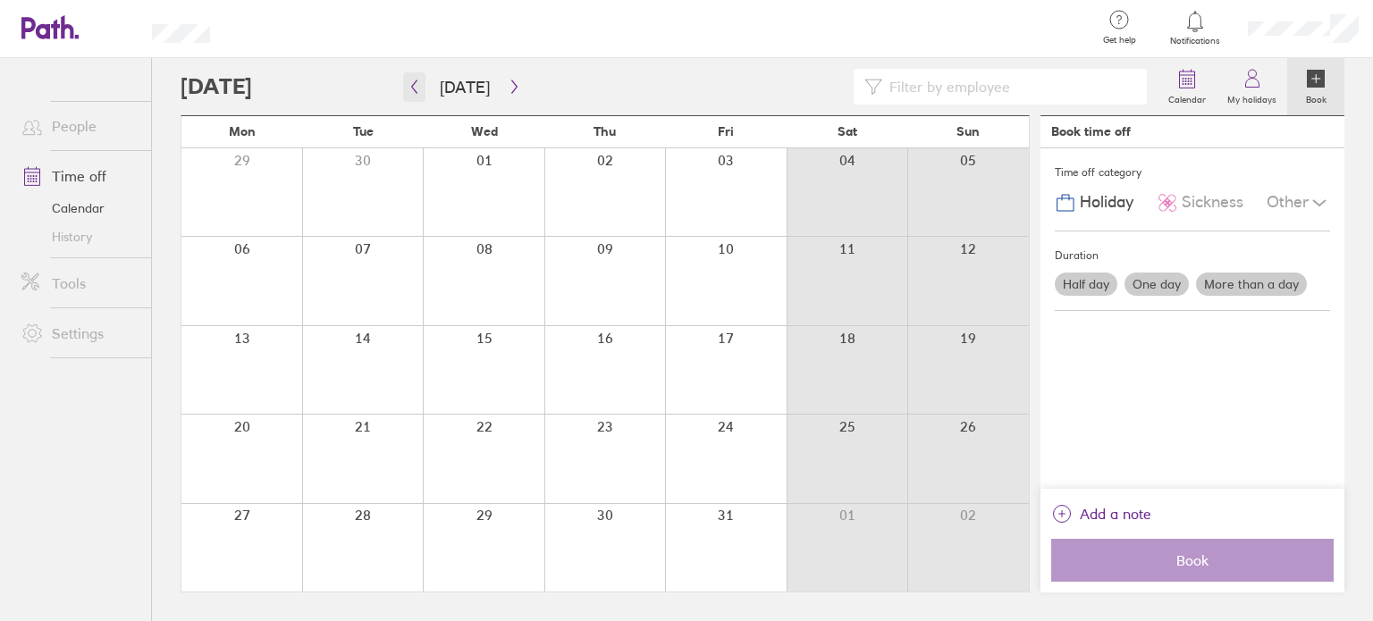
click at [418, 93] on icon "button" at bounding box center [414, 87] width 13 height 14
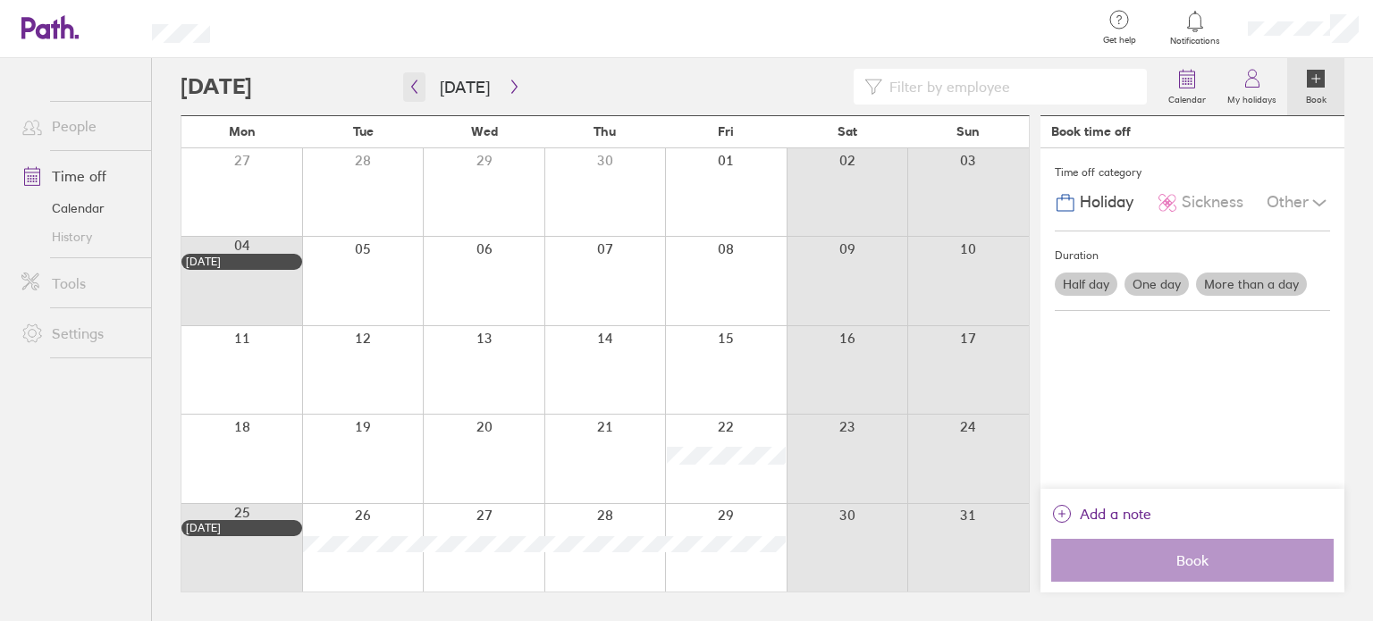
click at [418, 93] on icon "button" at bounding box center [414, 87] width 13 height 14
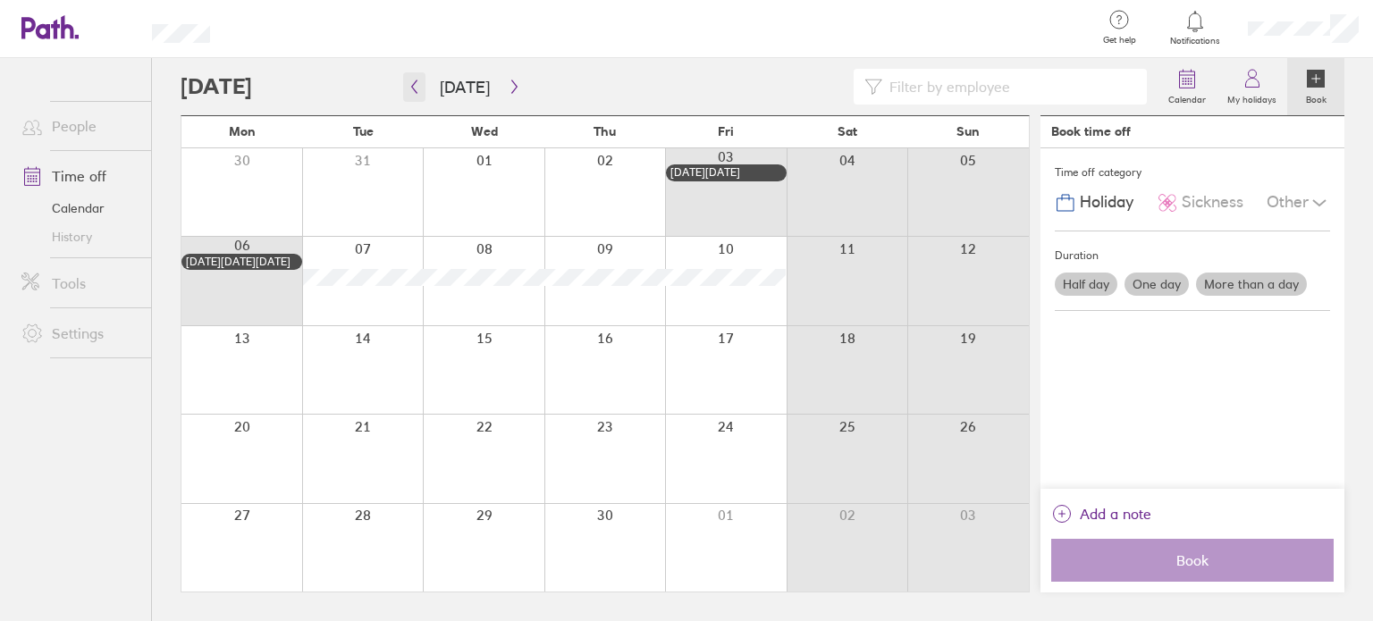
click at [418, 93] on icon "button" at bounding box center [414, 87] width 13 height 14
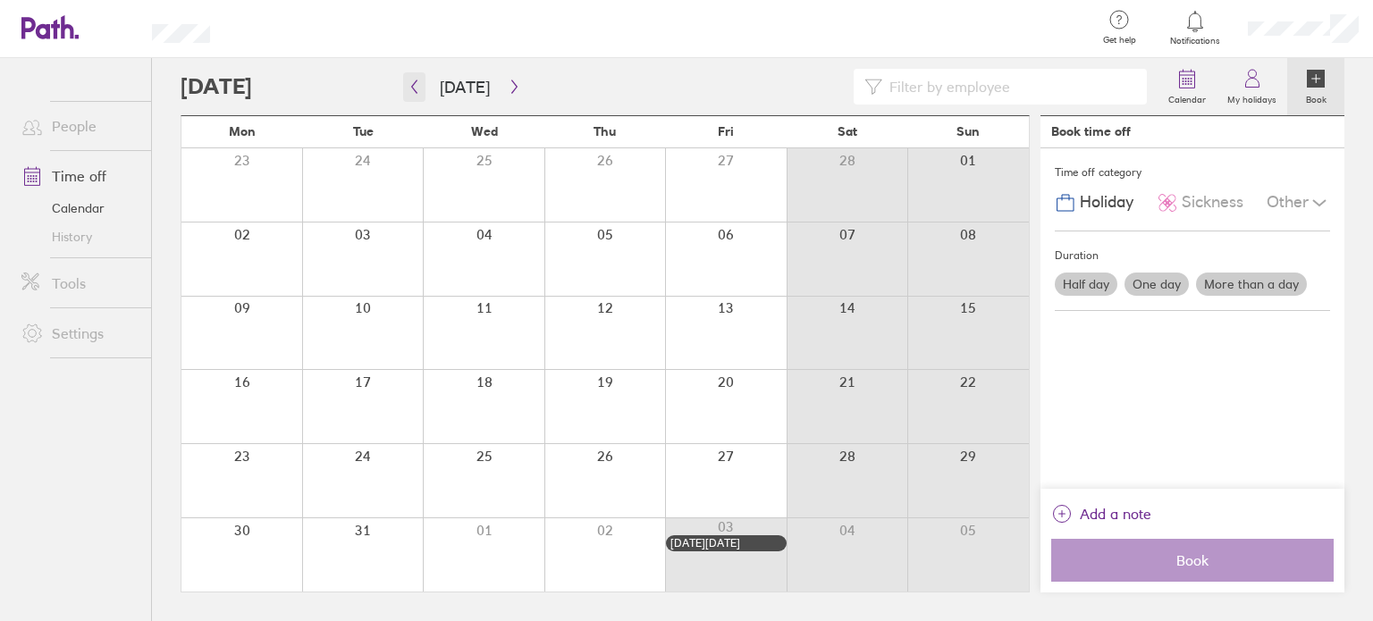
click at [418, 93] on icon "button" at bounding box center [414, 87] width 13 height 14
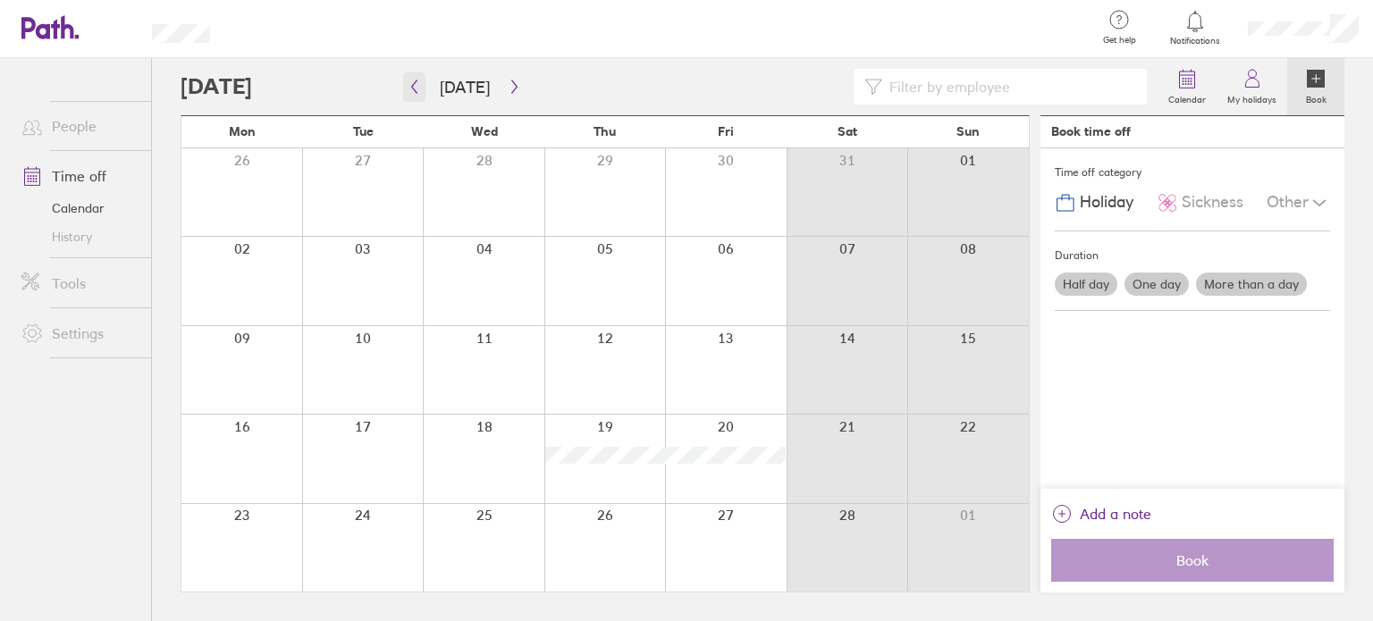
click at [418, 93] on icon "button" at bounding box center [414, 87] width 13 height 14
